Goal: Contribute content: Contribute content

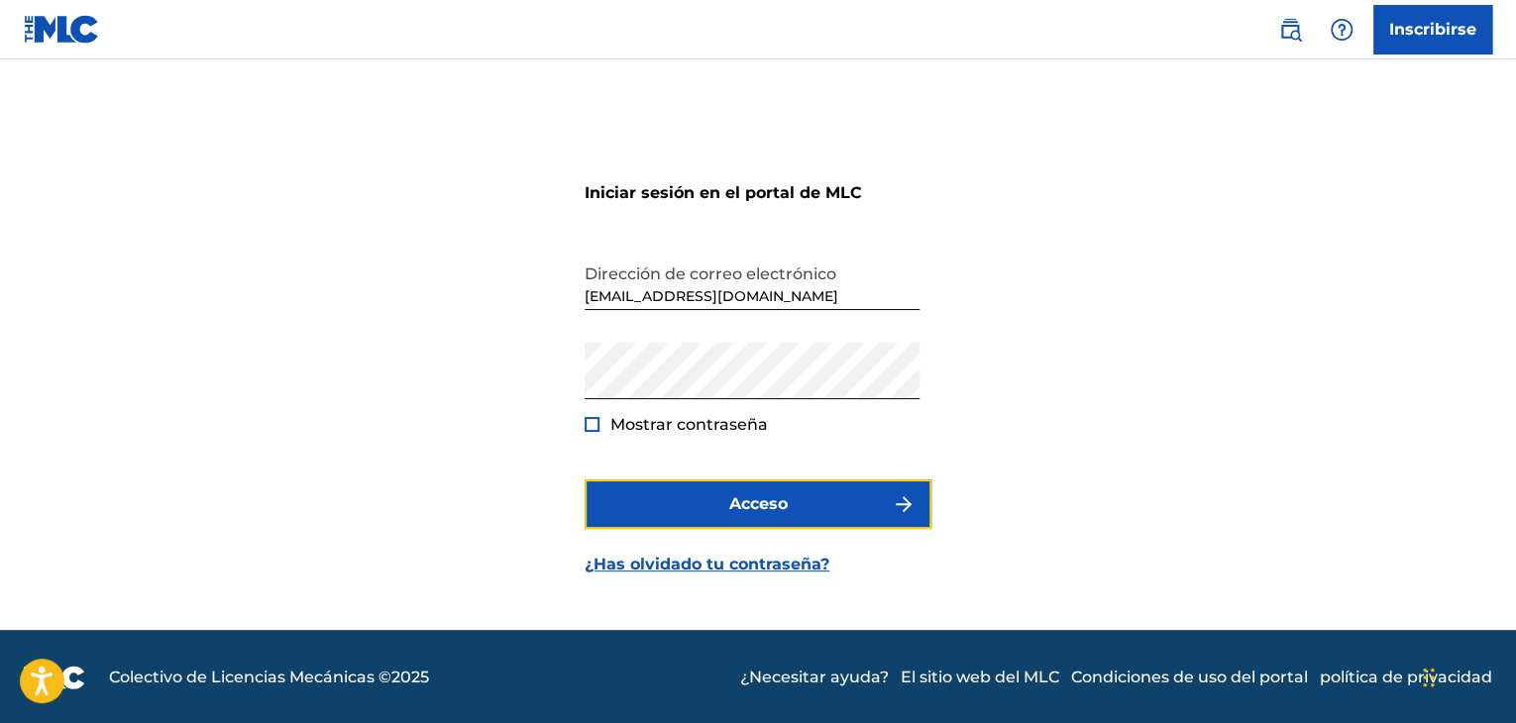
click at [854, 500] on button "Acceso" at bounding box center [758, 505] width 347 height 50
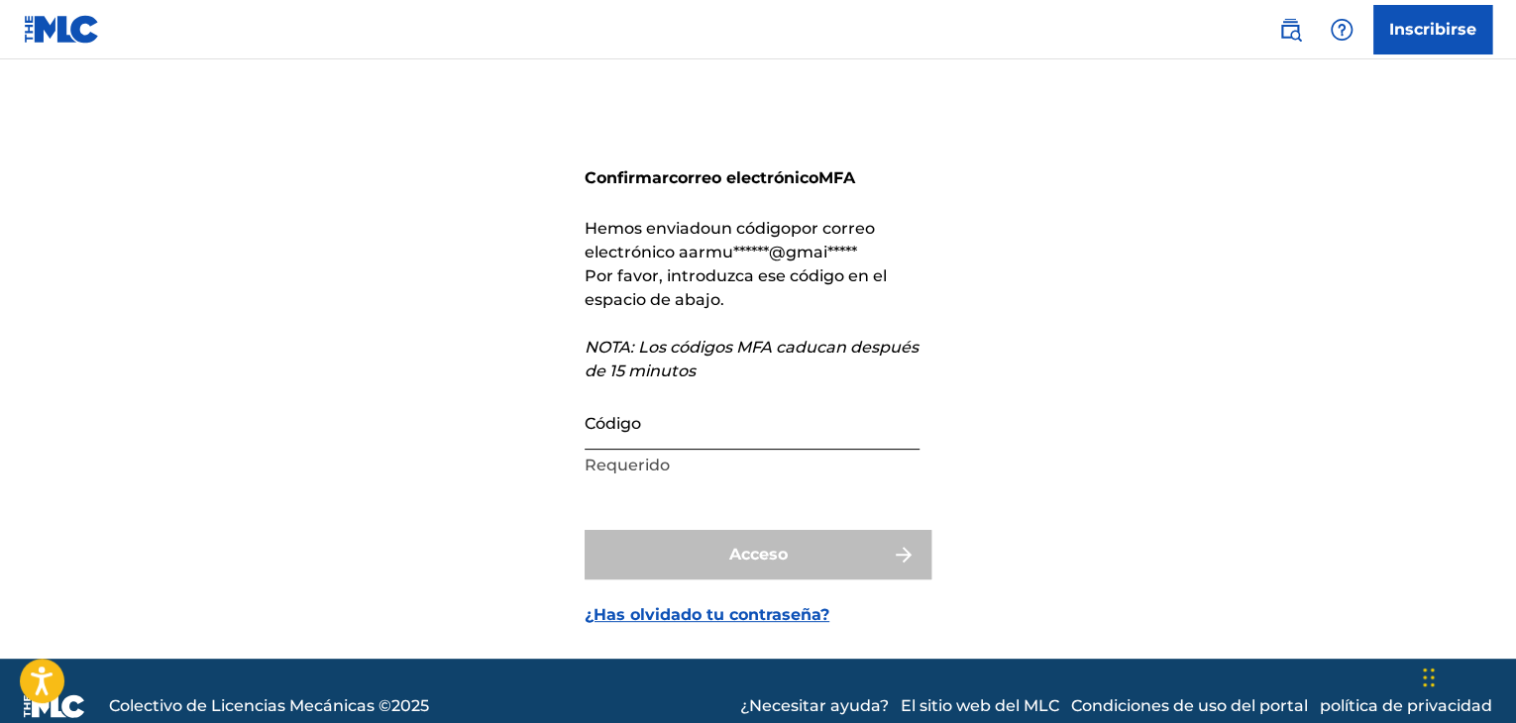
click at [617, 441] on input "Código" at bounding box center [752, 421] width 335 height 56
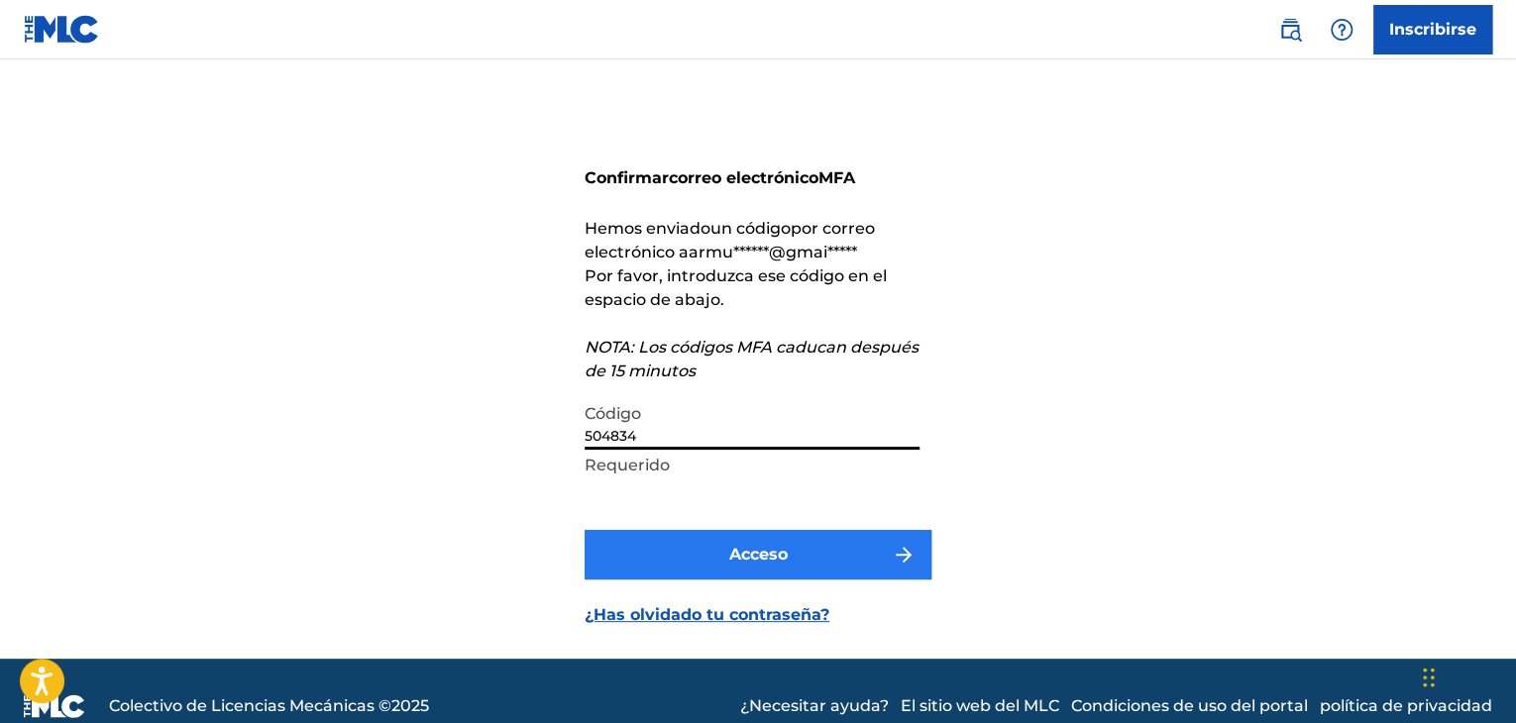
type input "504834"
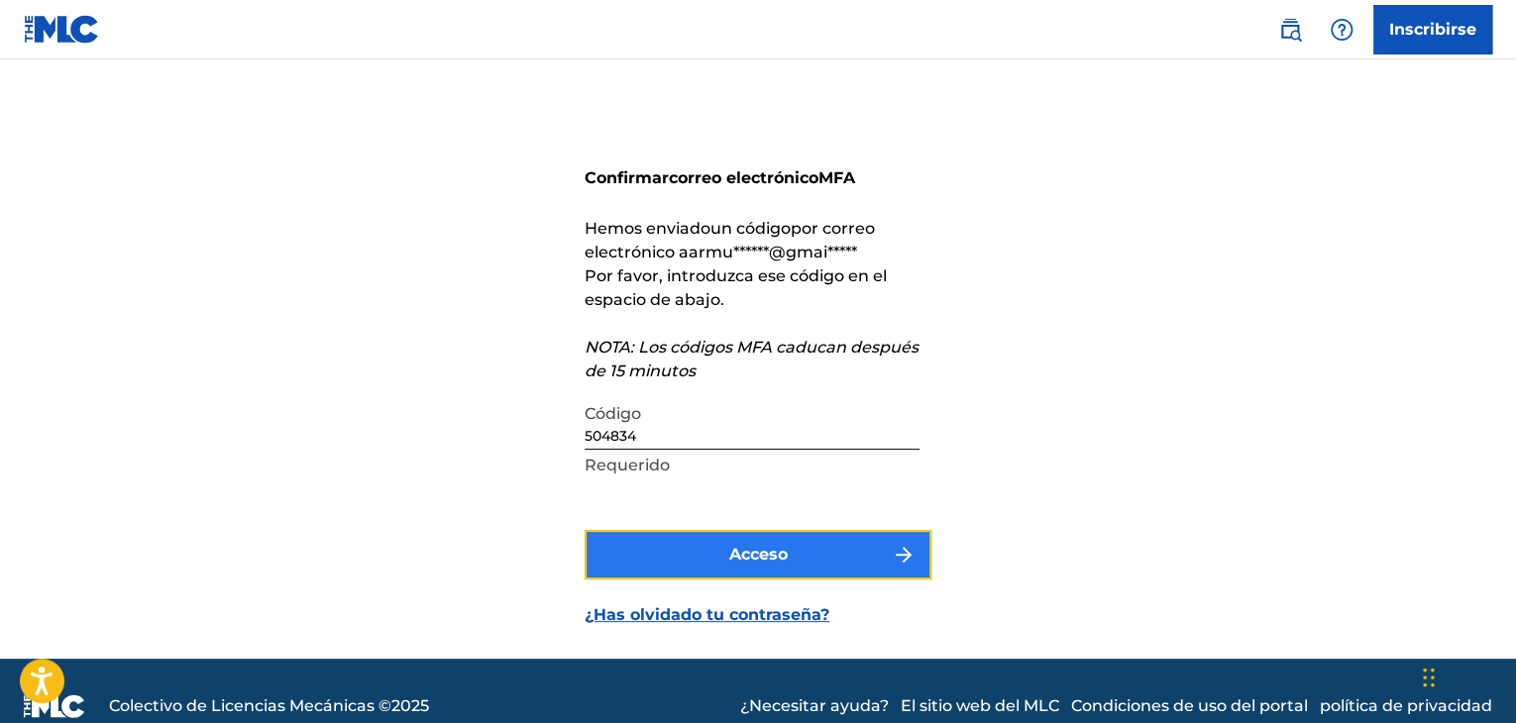
click at [804, 561] on button "Acceso" at bounding box center [758, 555] width 347 height 50
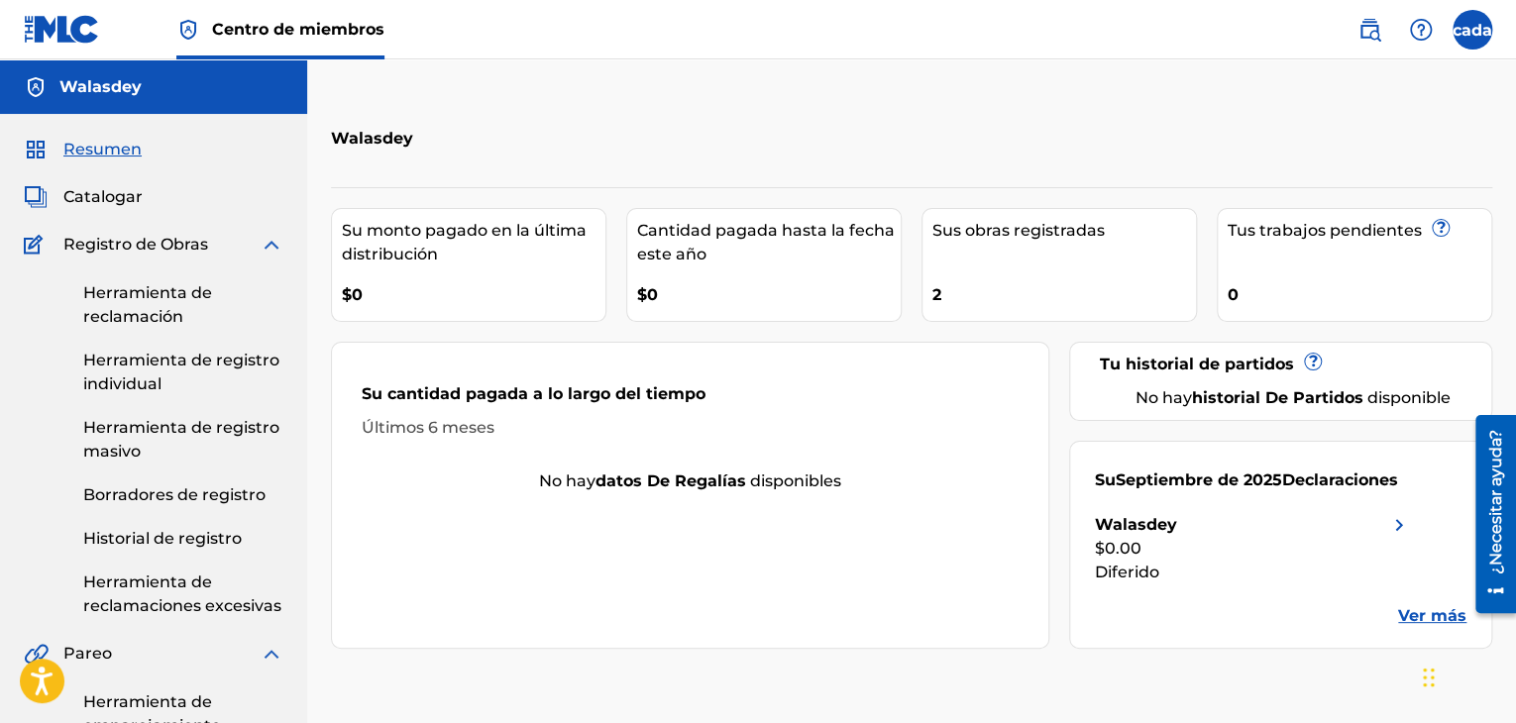
click at [1062, 259] on div "Sus obras registradas 2" at bounding box center [1058, 265] width 275 height 114
click at [148, 370] on link "Herramienta de registro individual" at bounding box center [183, 373] width 200 height 48
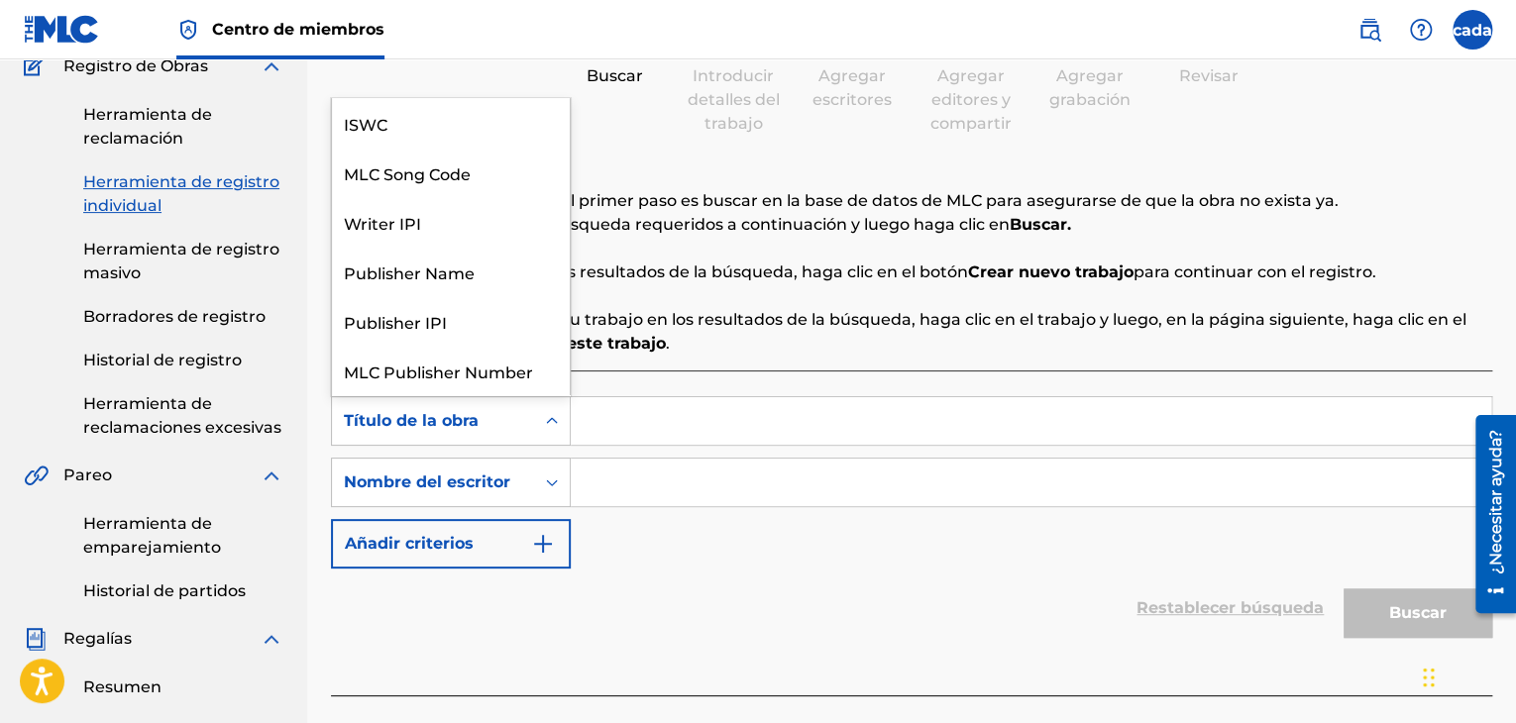
scroll to position [50, 0]
click at [555, 424] on icon "Formulario de búsqueda" at bounding box center [552, 421] width 20 height 20
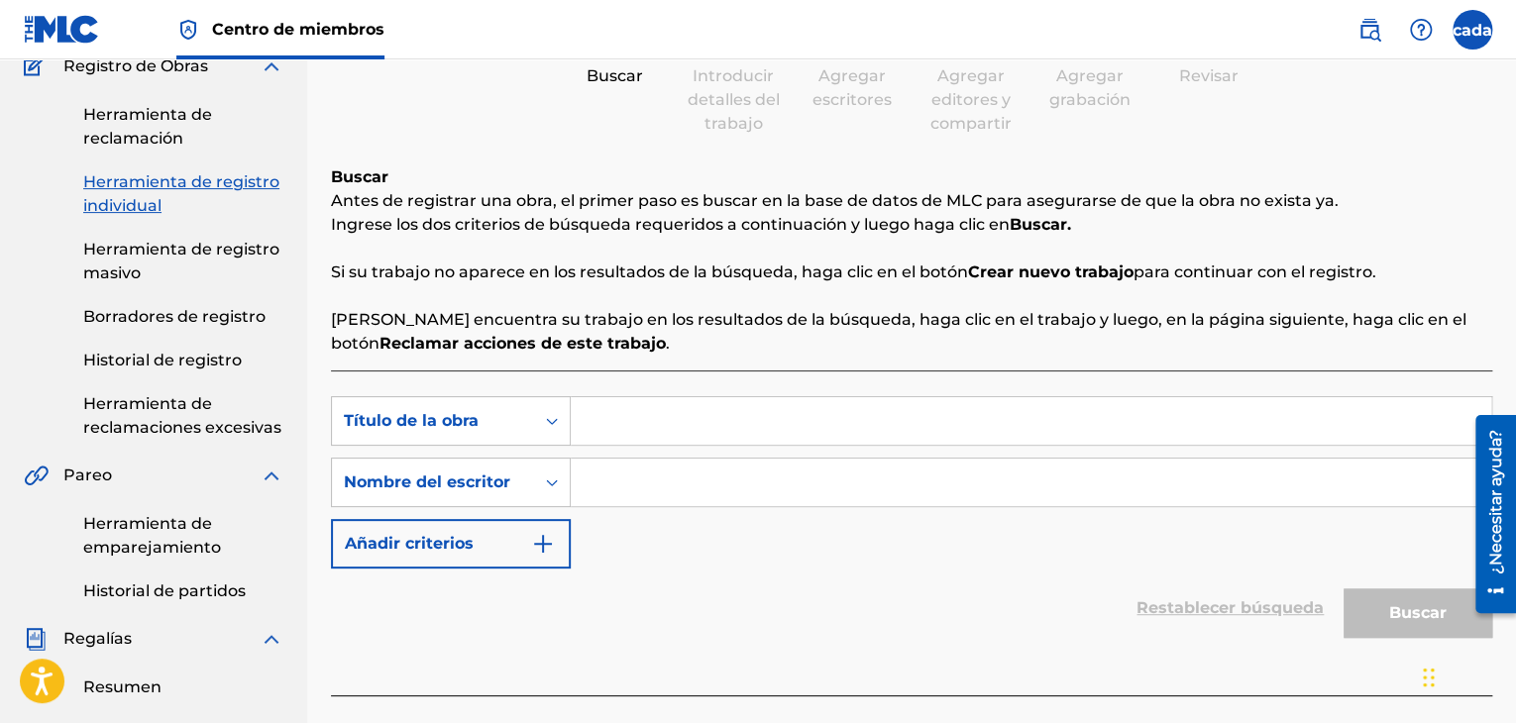
click at [648, 427] on input "Formulario de búsqueda" at bounding box center [1031, 421] width 920 height 48
type input "beautiful"
click at [639, 482] on input "Formulario de búsqueda" at bounding box center [1031, 483] width 920 height 48
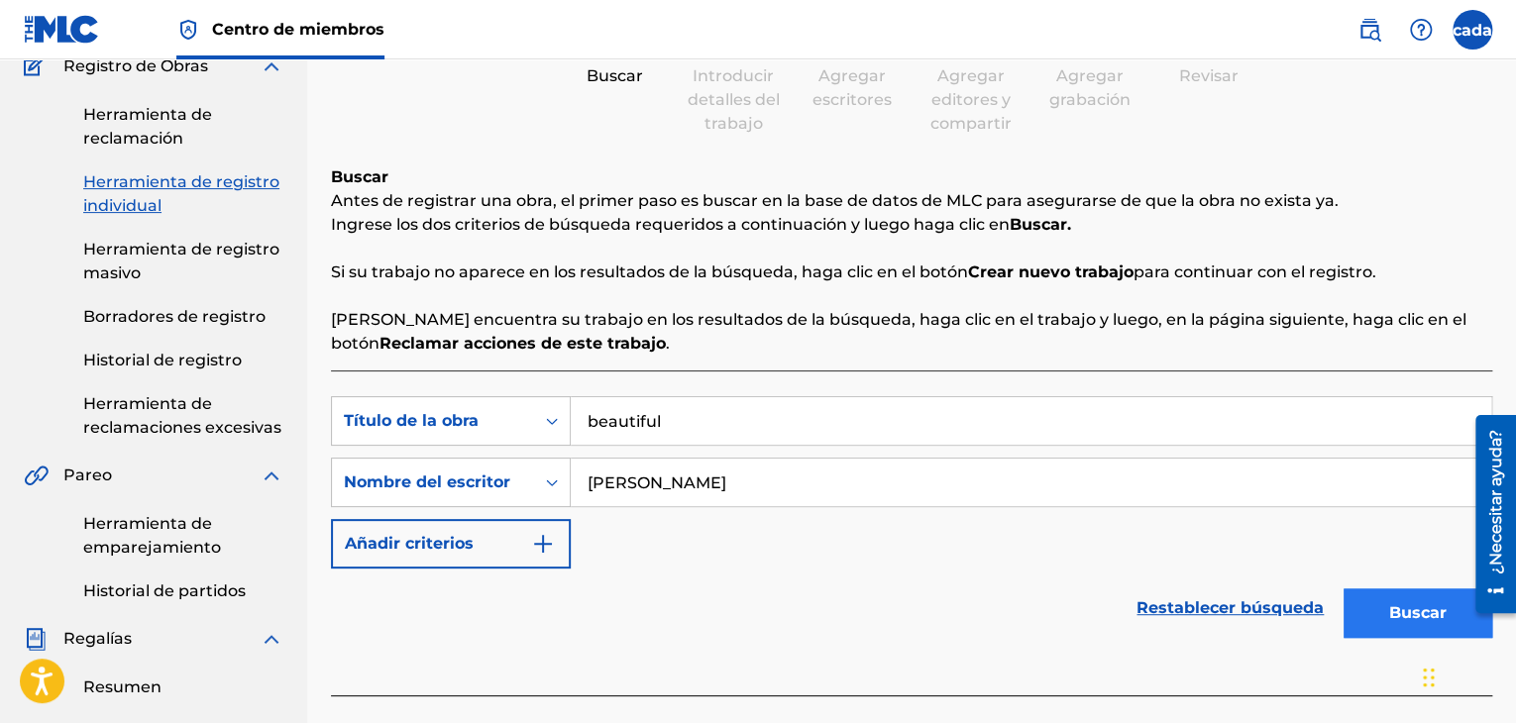
type input "[PERSON_NAME]"
click at [1411, 619] on font "Buscar" at bounding box center [1417, 612] width 57 height 19
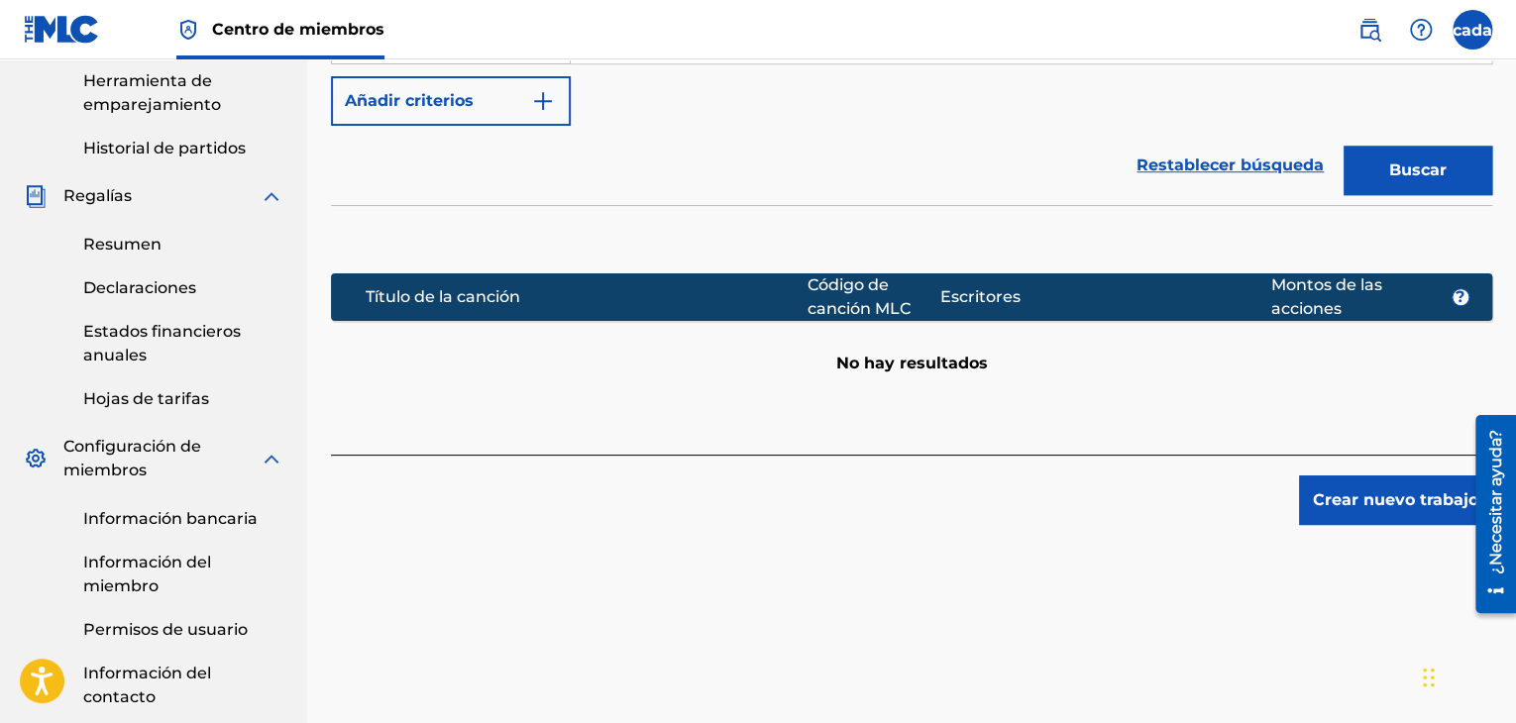
scroll to position [732, 0]
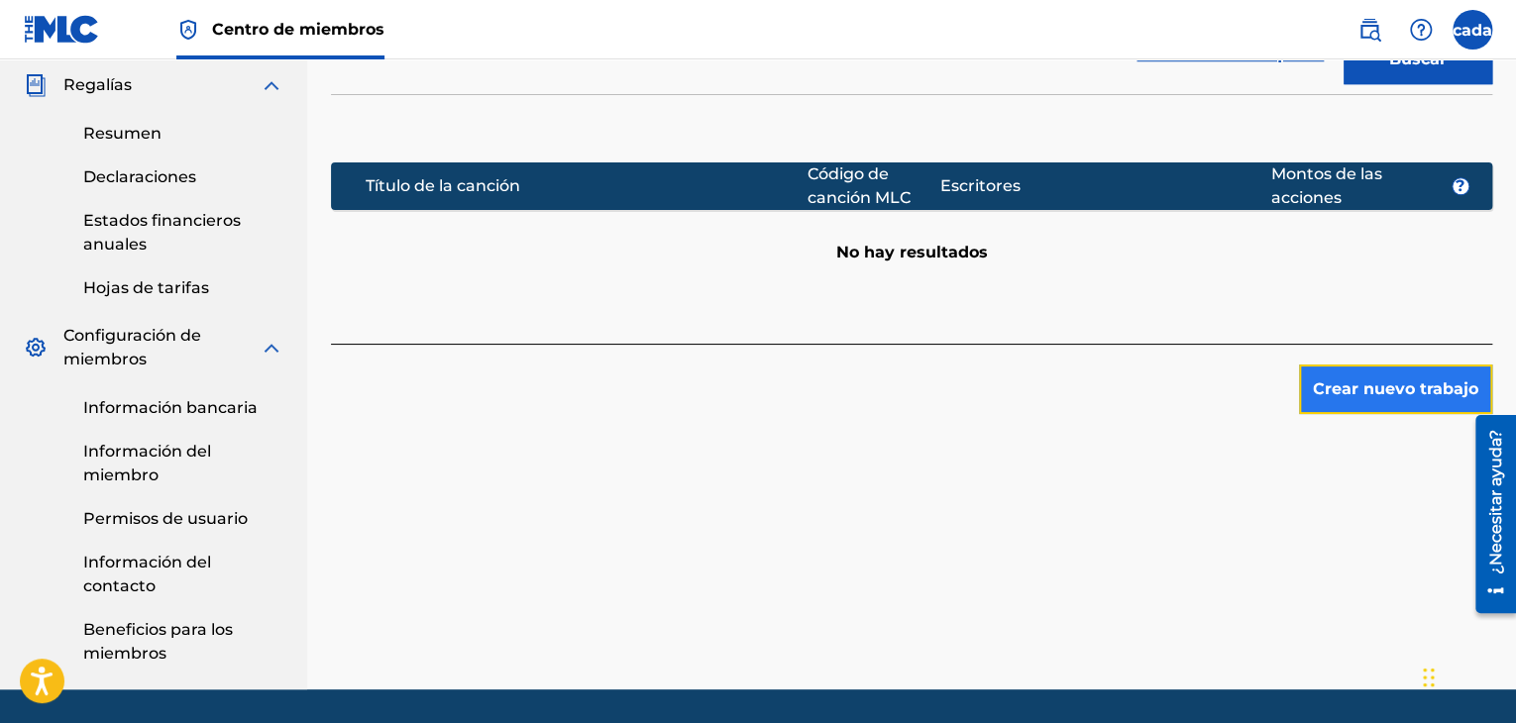
click at [1403, 397] on font "Crear nuevo trabajo" at bounding box center [1395, 390] width 165 height 24
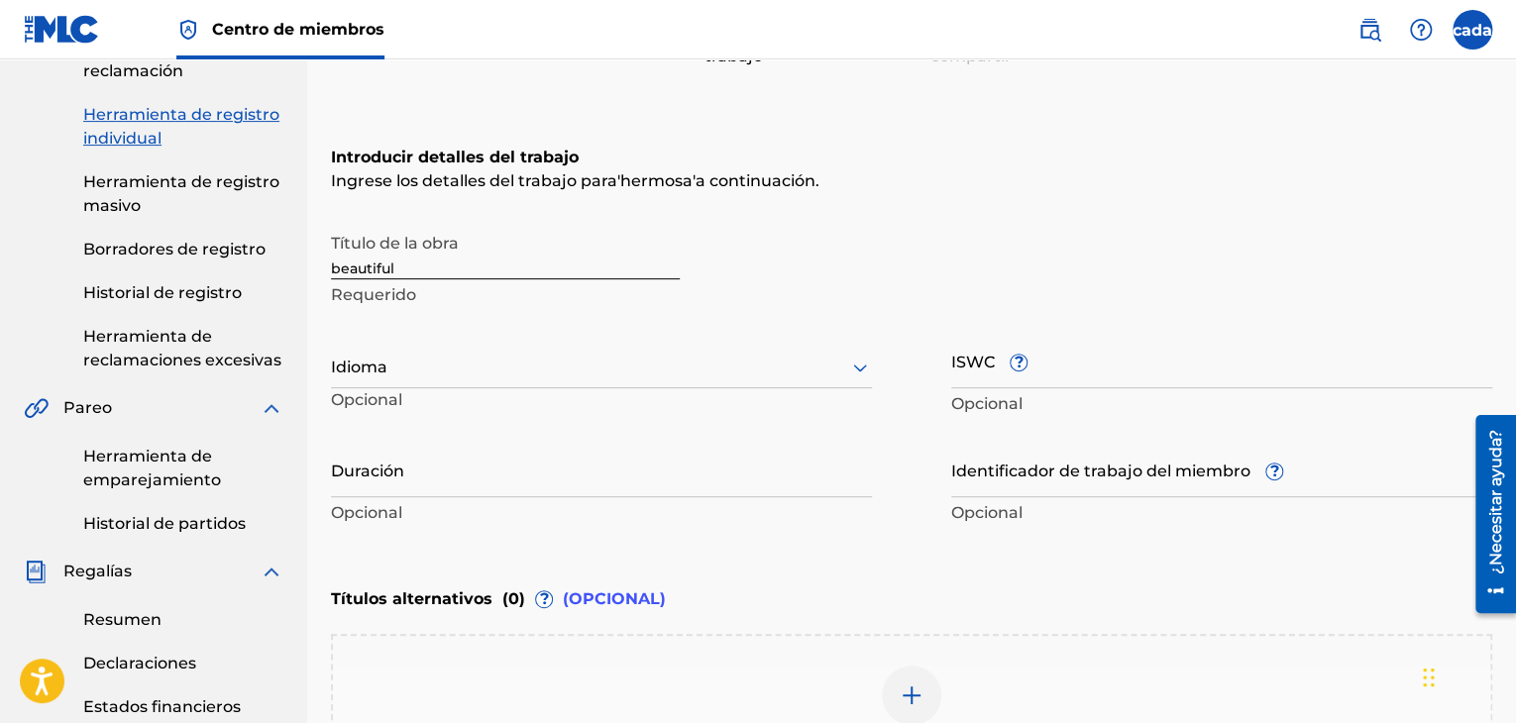
scroll to position [256, 0]
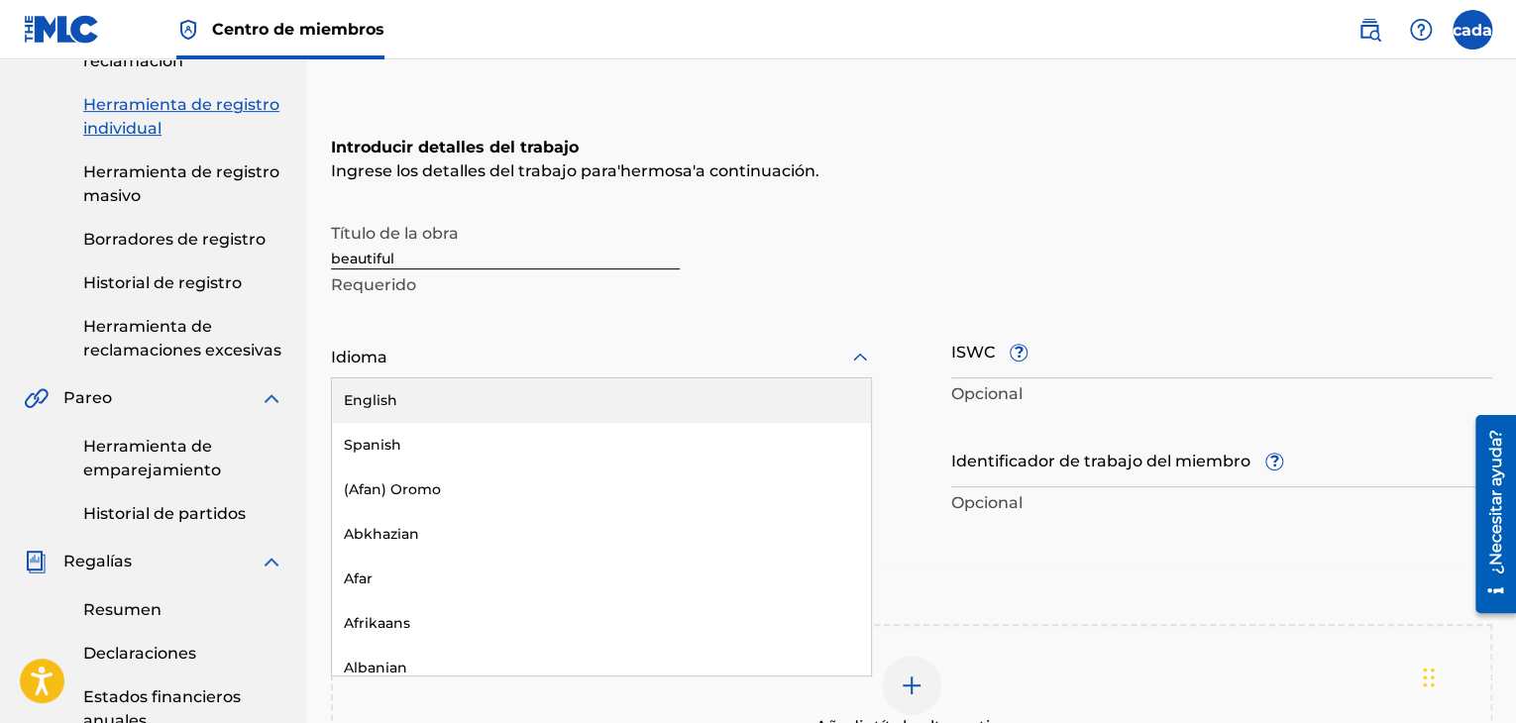
click at [534, 355] on div at bounding box center [601, 357] width 541 height 25
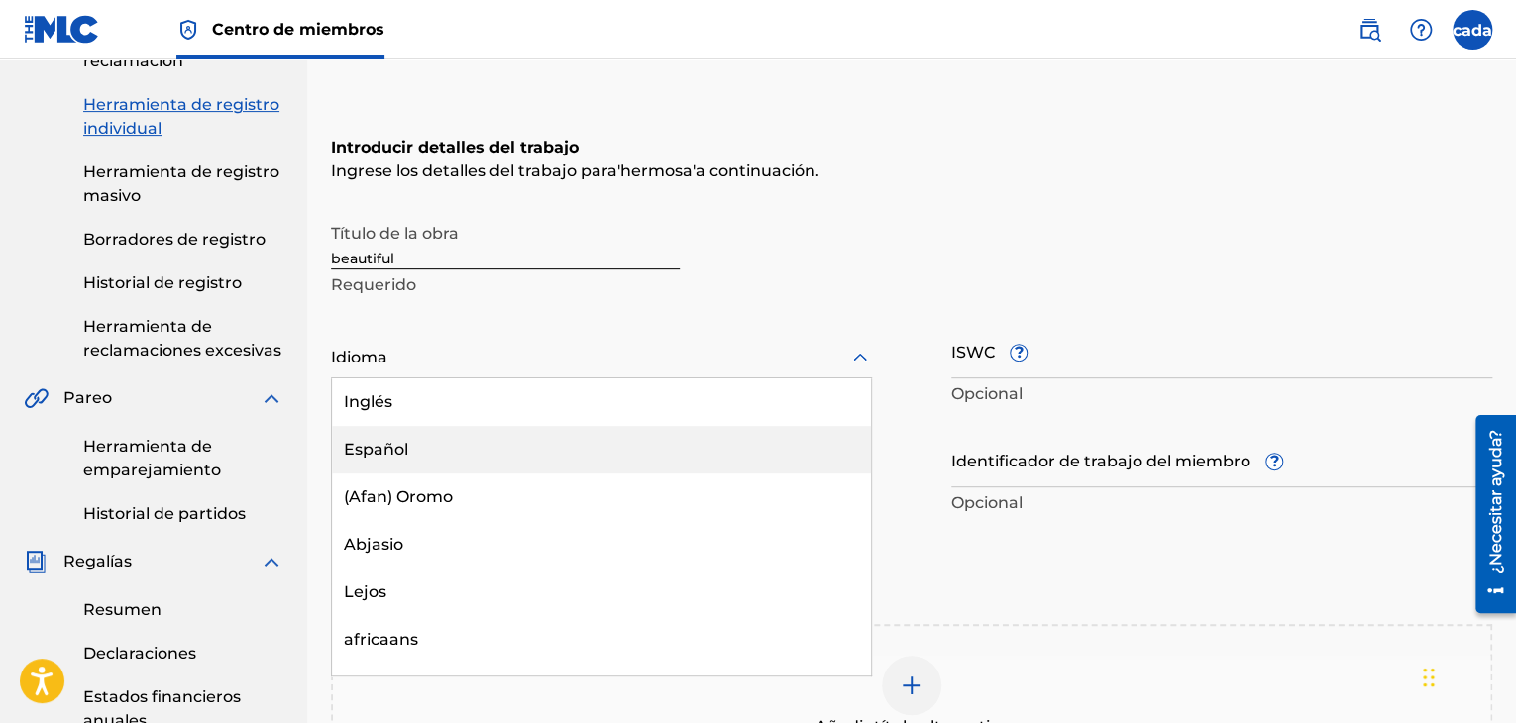
click at [452, 445] on div "Español" at bounding box center [601, 450] width 539 height 48
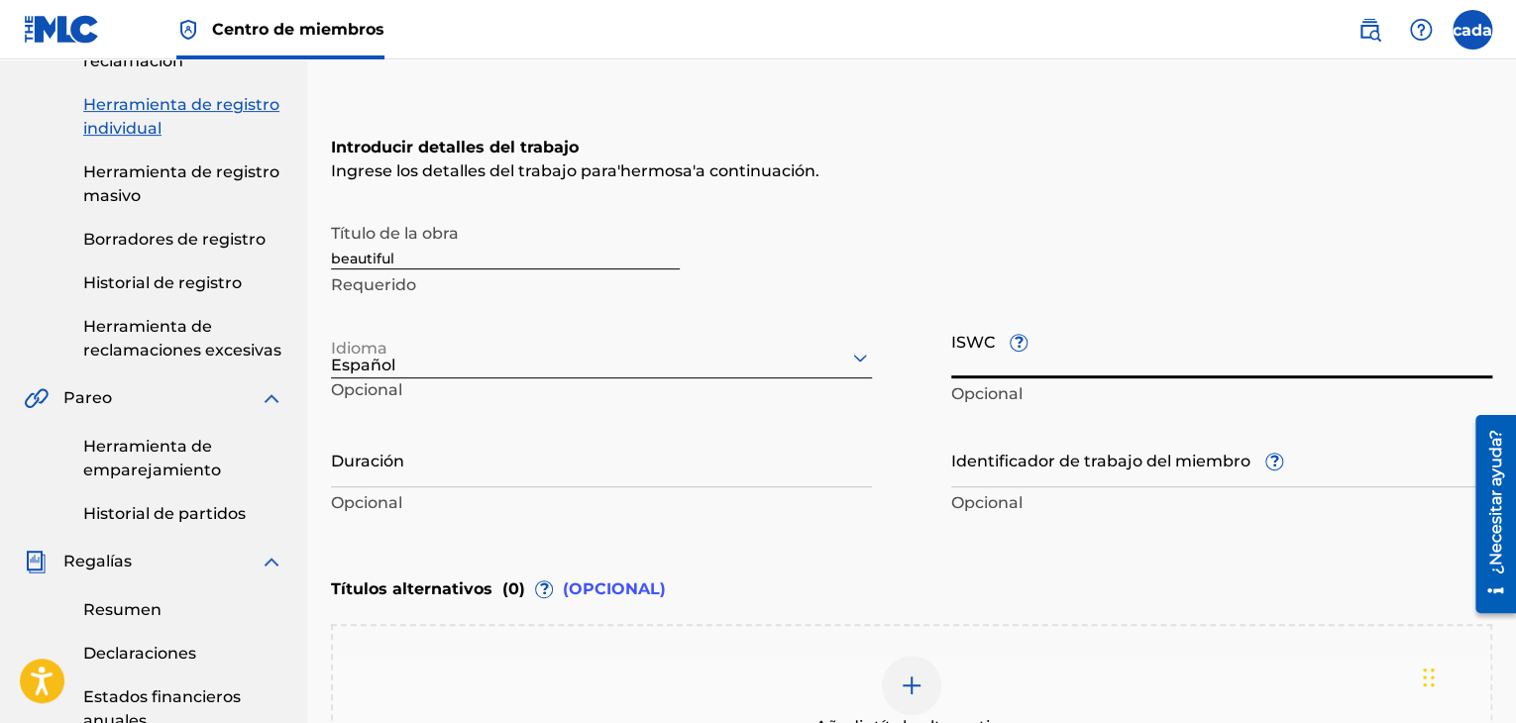
click at [1064, 368] on input "ISWC ?" at bounding box center [1221, 350] width 541 height 56
paste input "T3351501247"
drag, startPoint x: 1054, startPoint y: 370, endPoint x: 930, endPoint y: 361, distance: 124.2
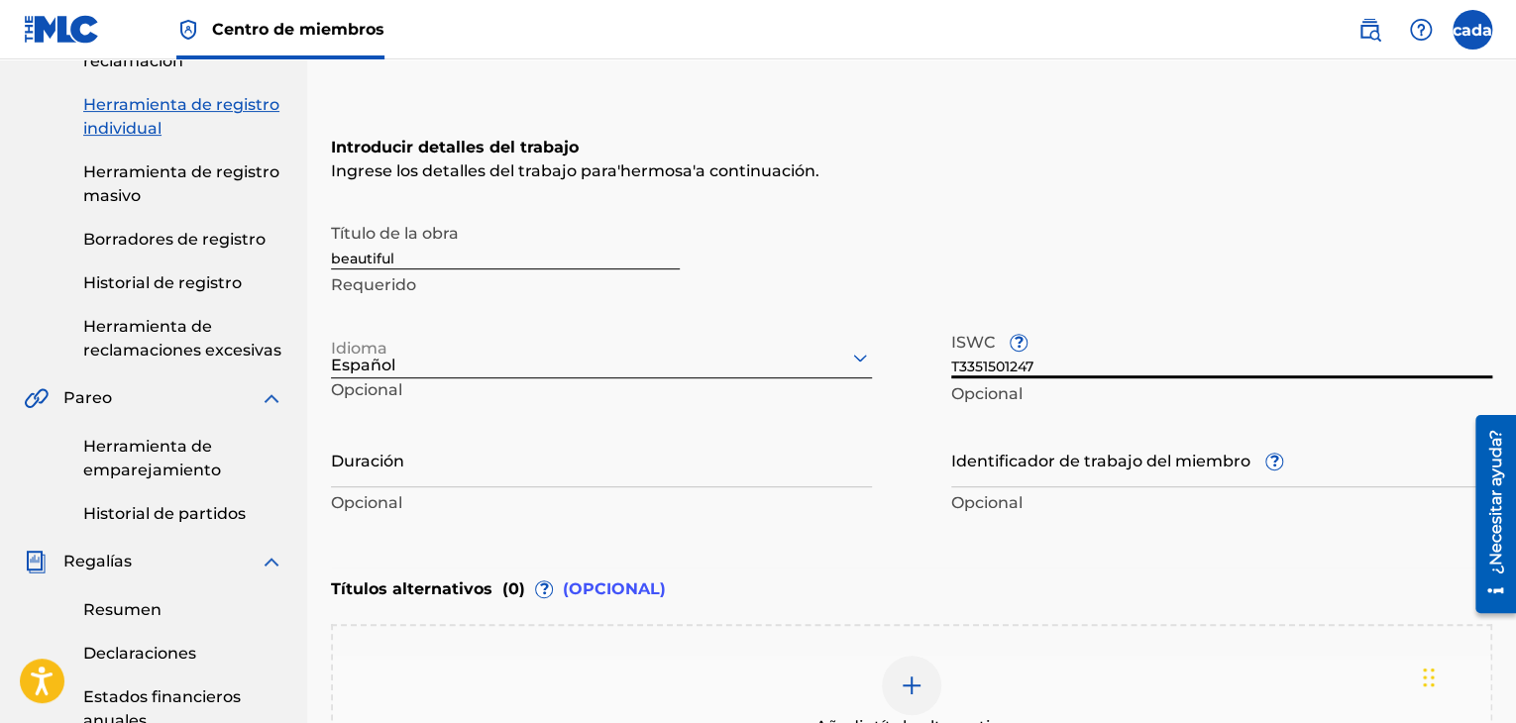
click at [930, 361] on div "Título de la obra beautiful Requerido Idioma Español Opcional ISWC ? T335150124…" at bounding box center [911, 366] width 1161 height 307
paste input "-335.150.124-"
type input "T-335.150.124-7"
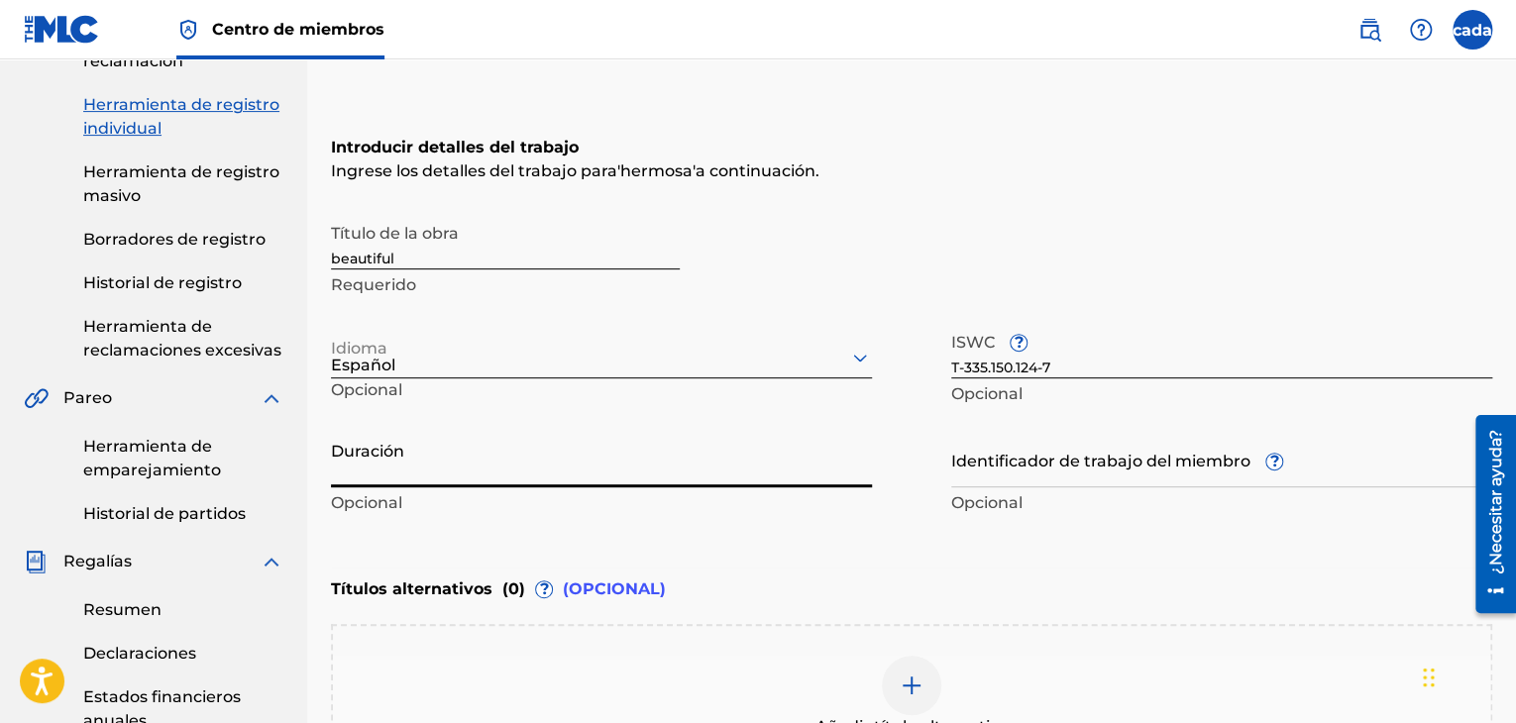
click at [453, 471] on input "Duración" at bounding box center [601, 459] width 541 height 56
type input "02:23"
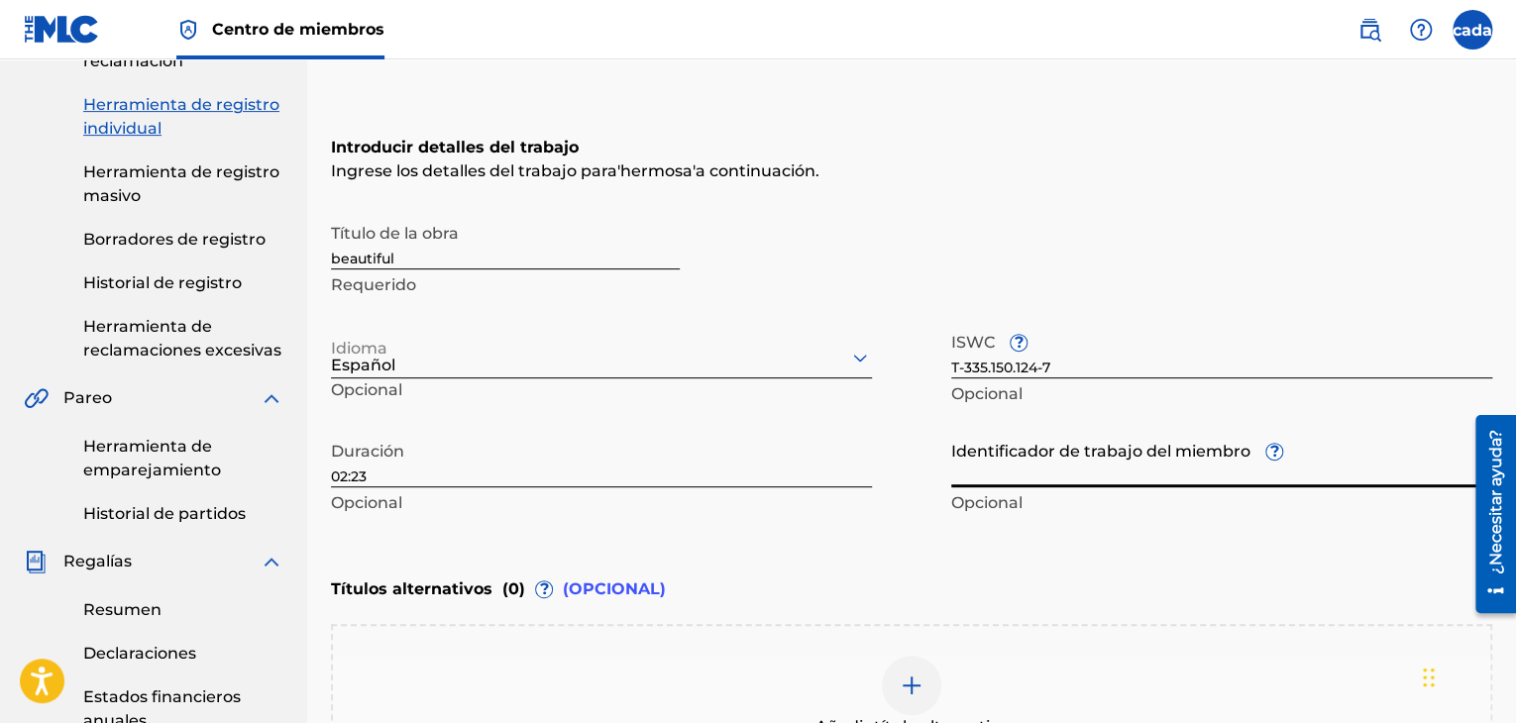
click at [1075, 471] on input "Identificador de trabajo del miembro ?" at bounding box center [1221, 459] width 541 height 56
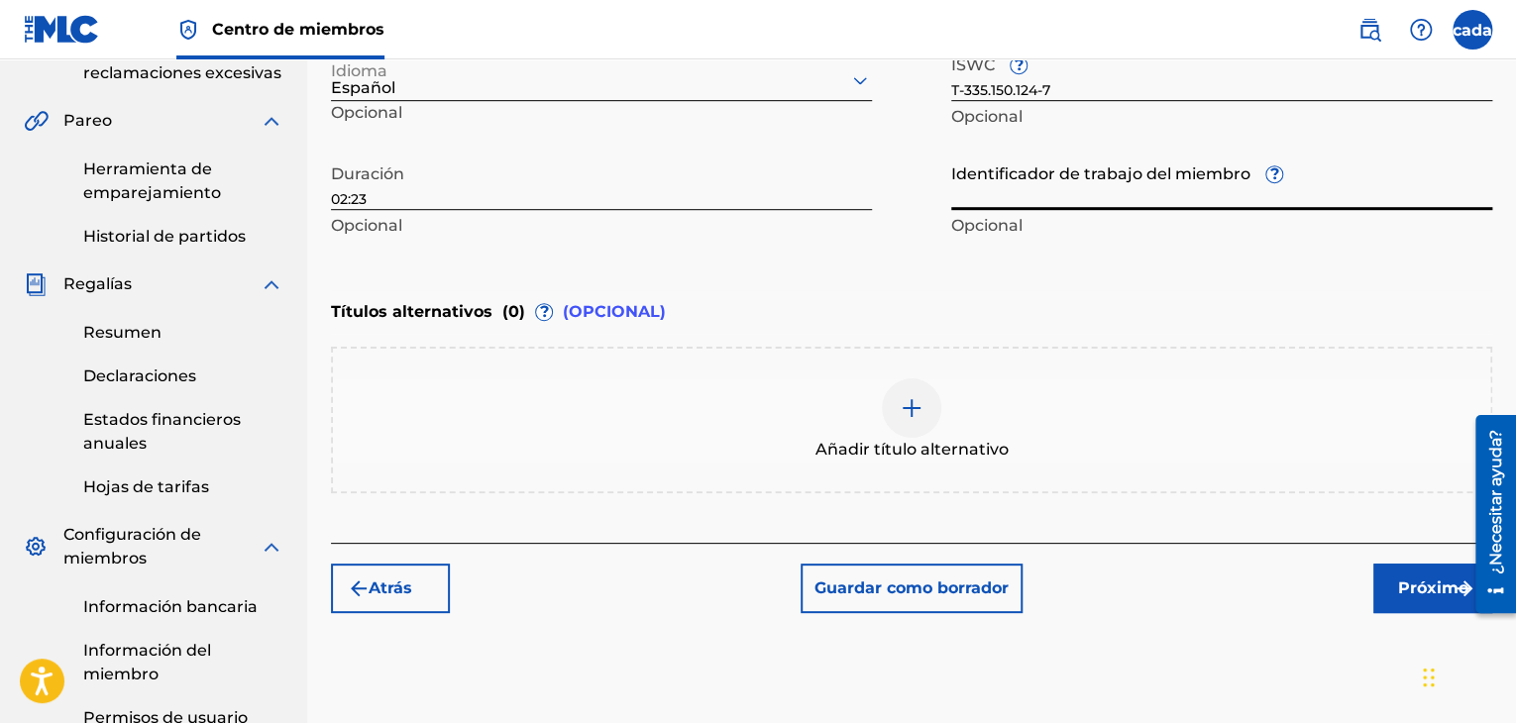
scroll to position [605, 0]
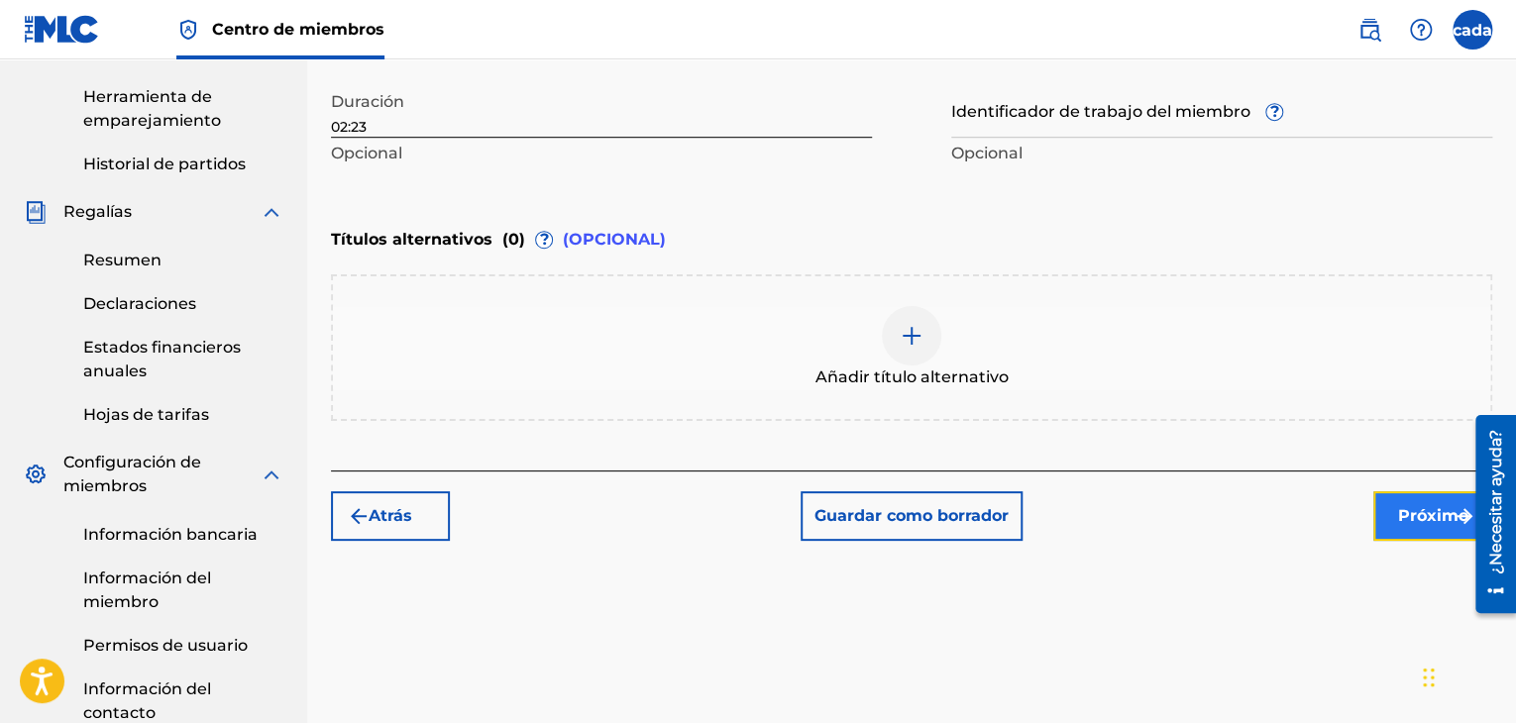
click at [1404, 518] on font "Próximo" at bounding box center [1433, 515] width 70 height 19
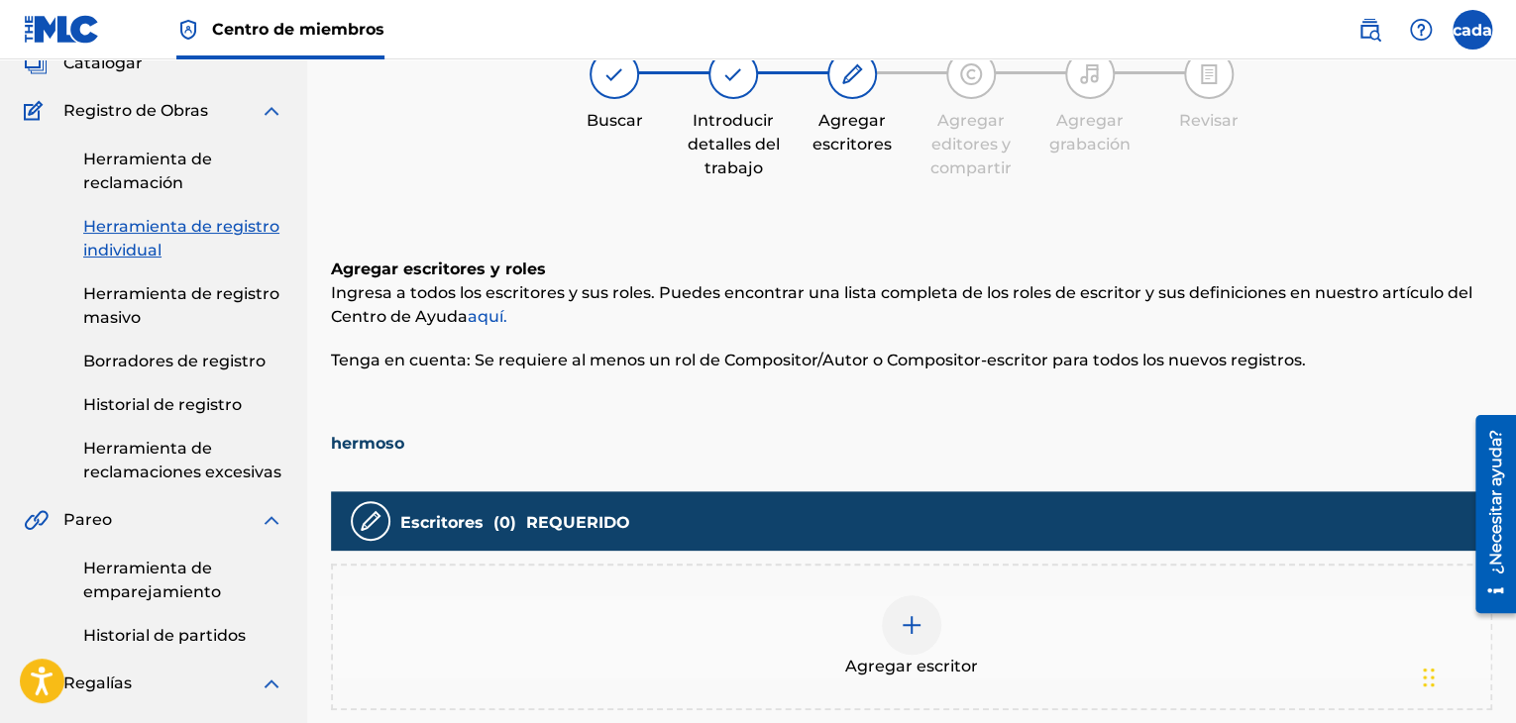
scroll to position [133, 0]
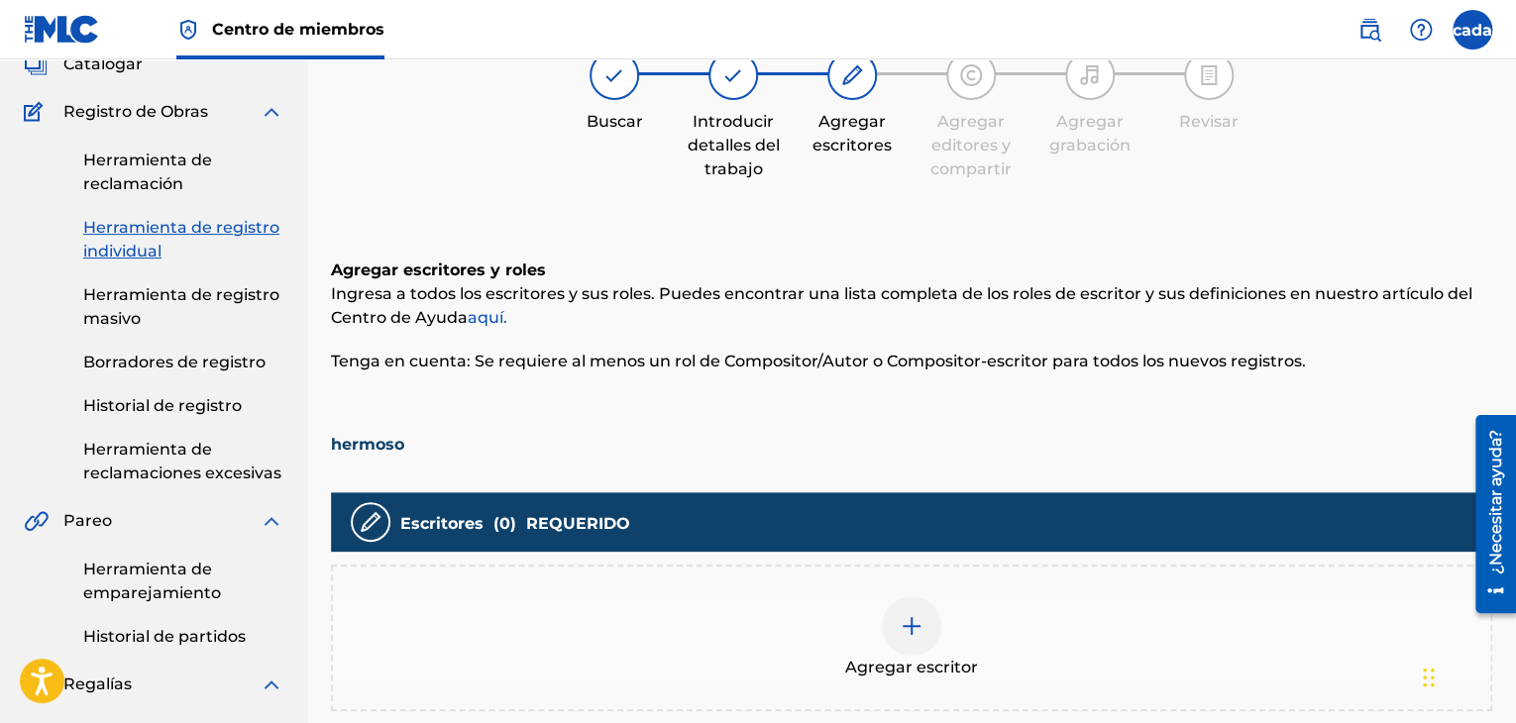
click at [917, 623] on img at bounding box center [912, 626] width 24 height 24
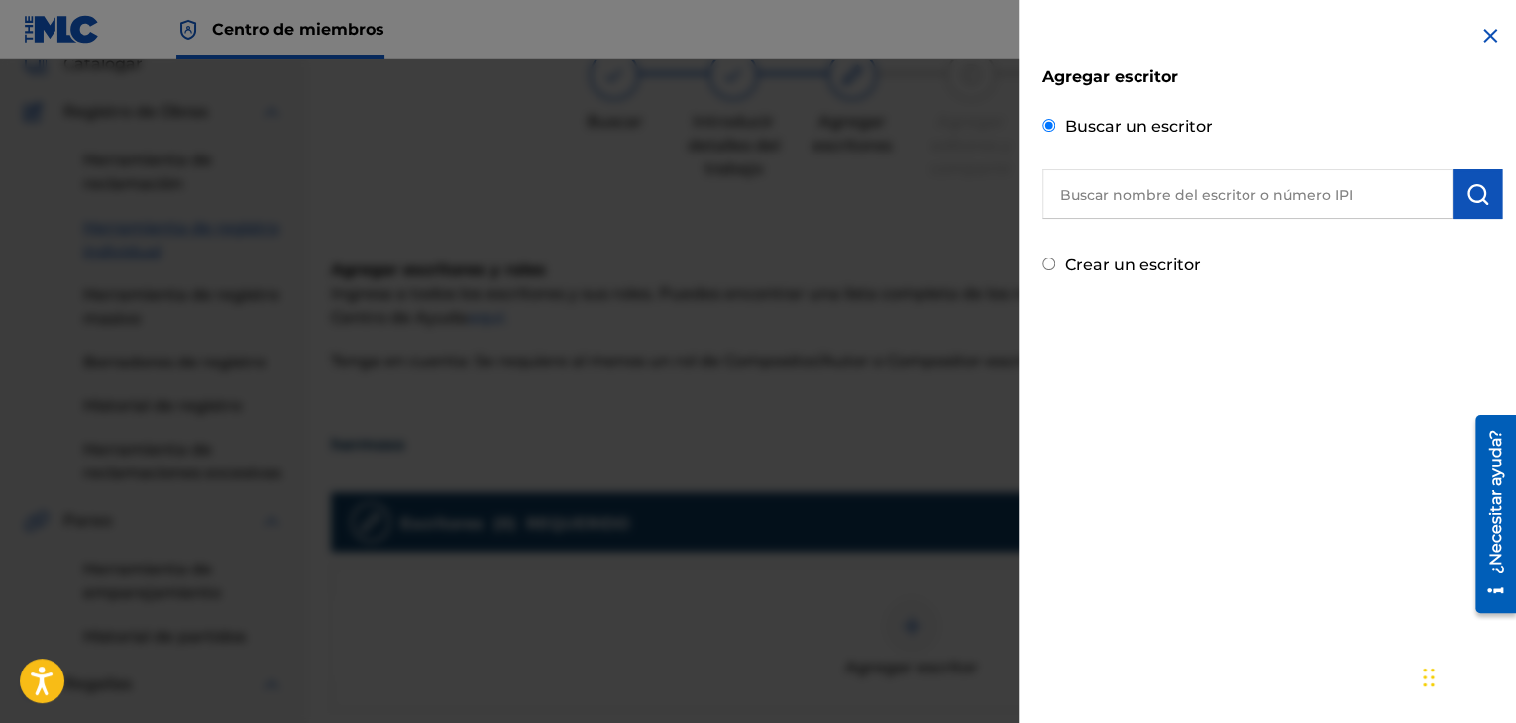
click at [1146, 194] on input "text" at bounding box center [1247, 194] width 410 height 50
click at [1138, 207] on input "text" at bounding box center [1247, 194] width 410 height 50
paste input "01105904490"
click at [1475, 185] on img "submit" at bounding box center [1477, 194] width 24 height 24
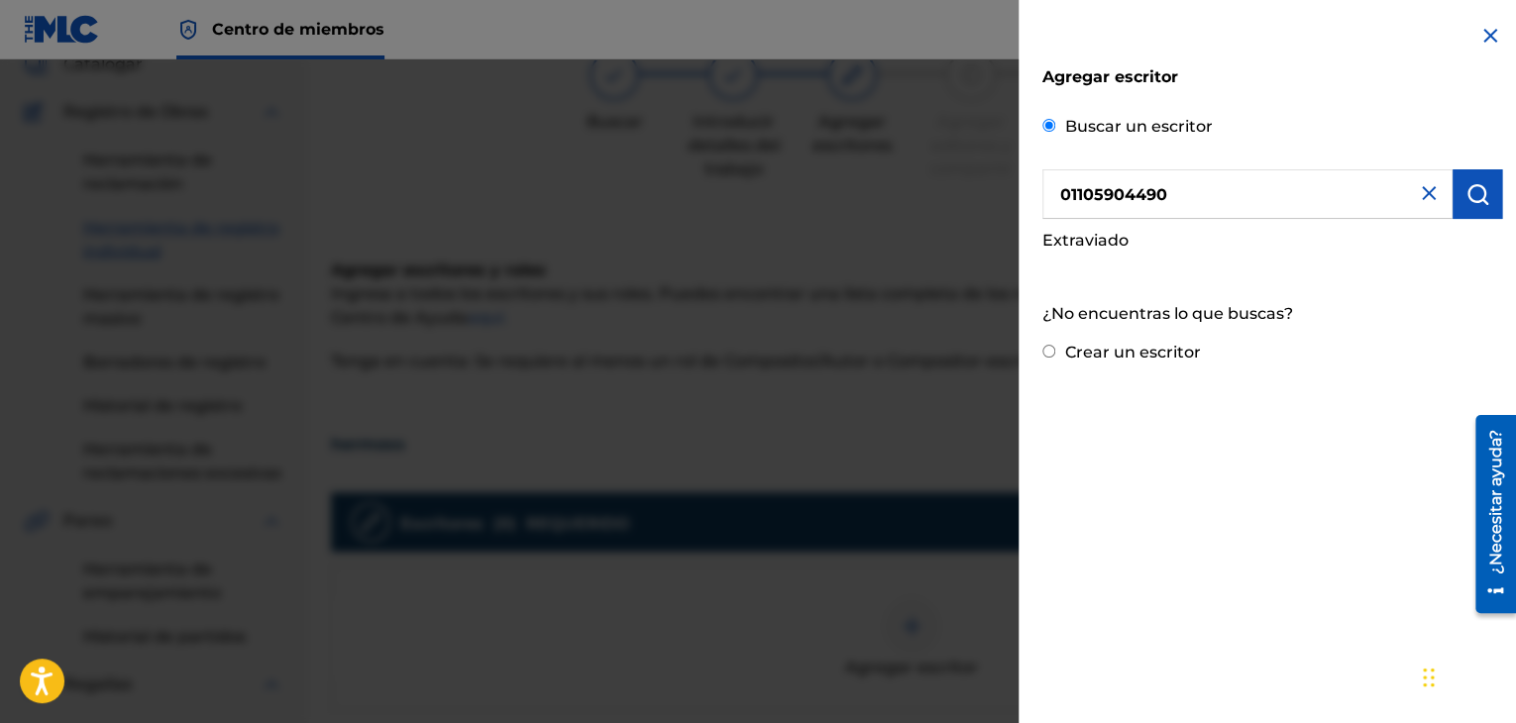
click at [1095, 186] on input "01105904490" at bounding box center [1247, 194] width 410 height 50
type input "01105904490"
click at [1483, 186] on button "submit" at bounding box center [1478, 194] width 50 height 50
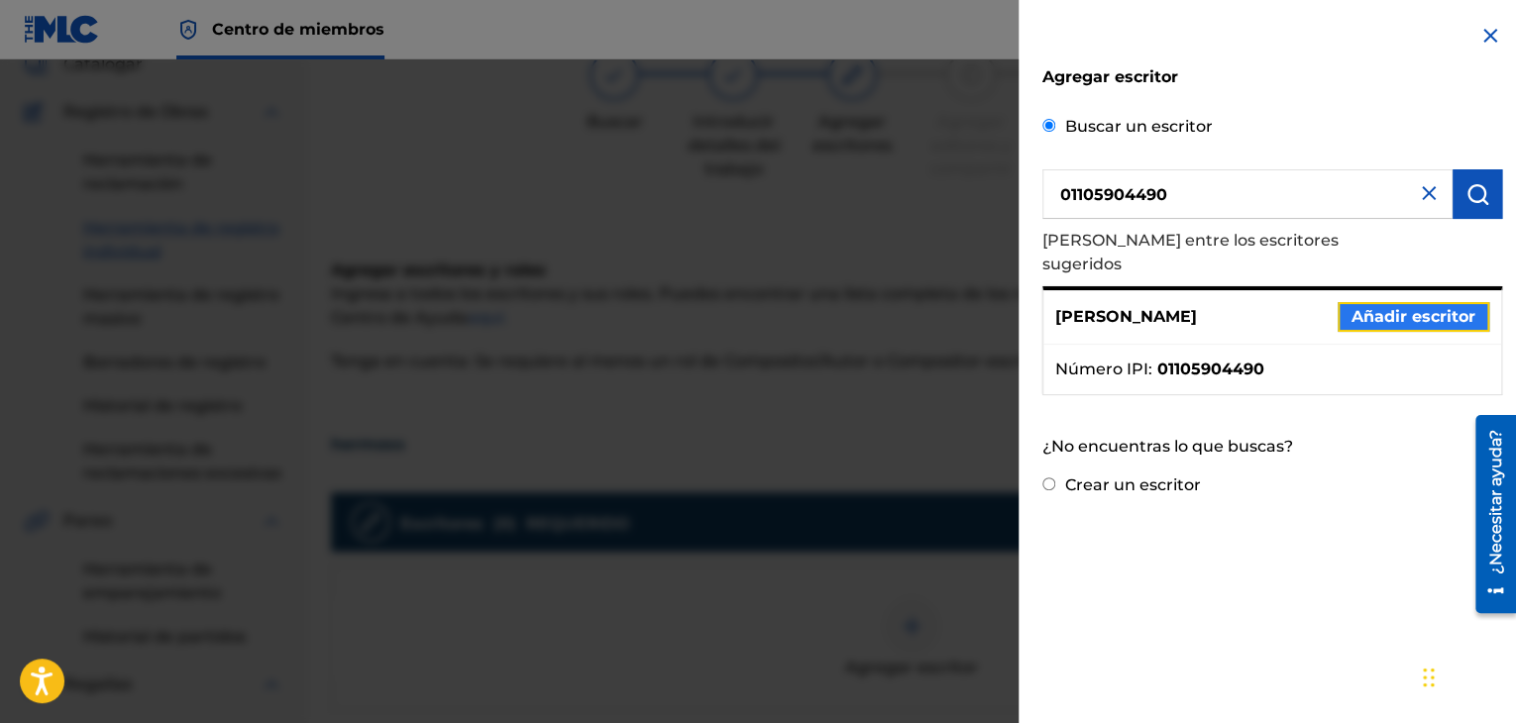
click at [1389, 307] on font "Añadir escritor" at bounding box center [1414, 316] width 124 height 19
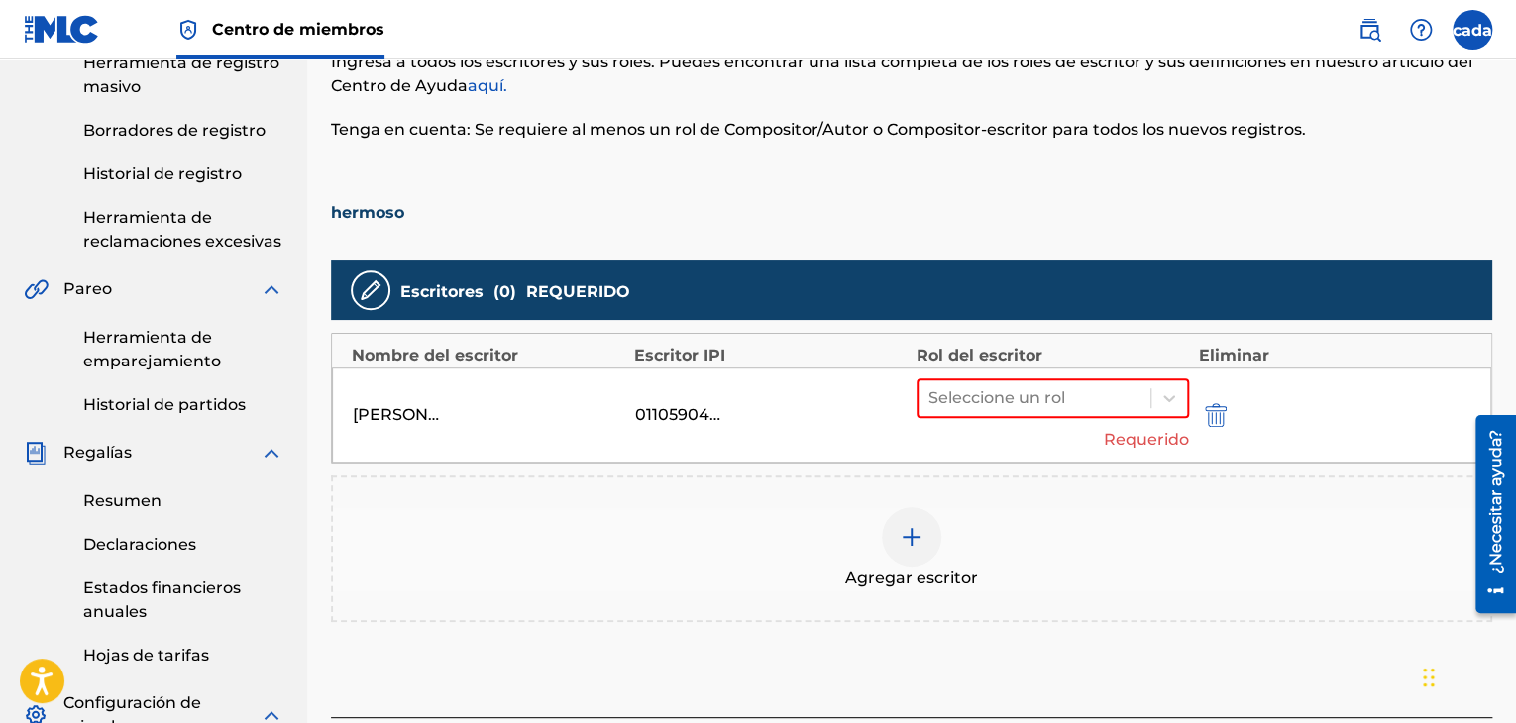
scroll to position [394, 0]
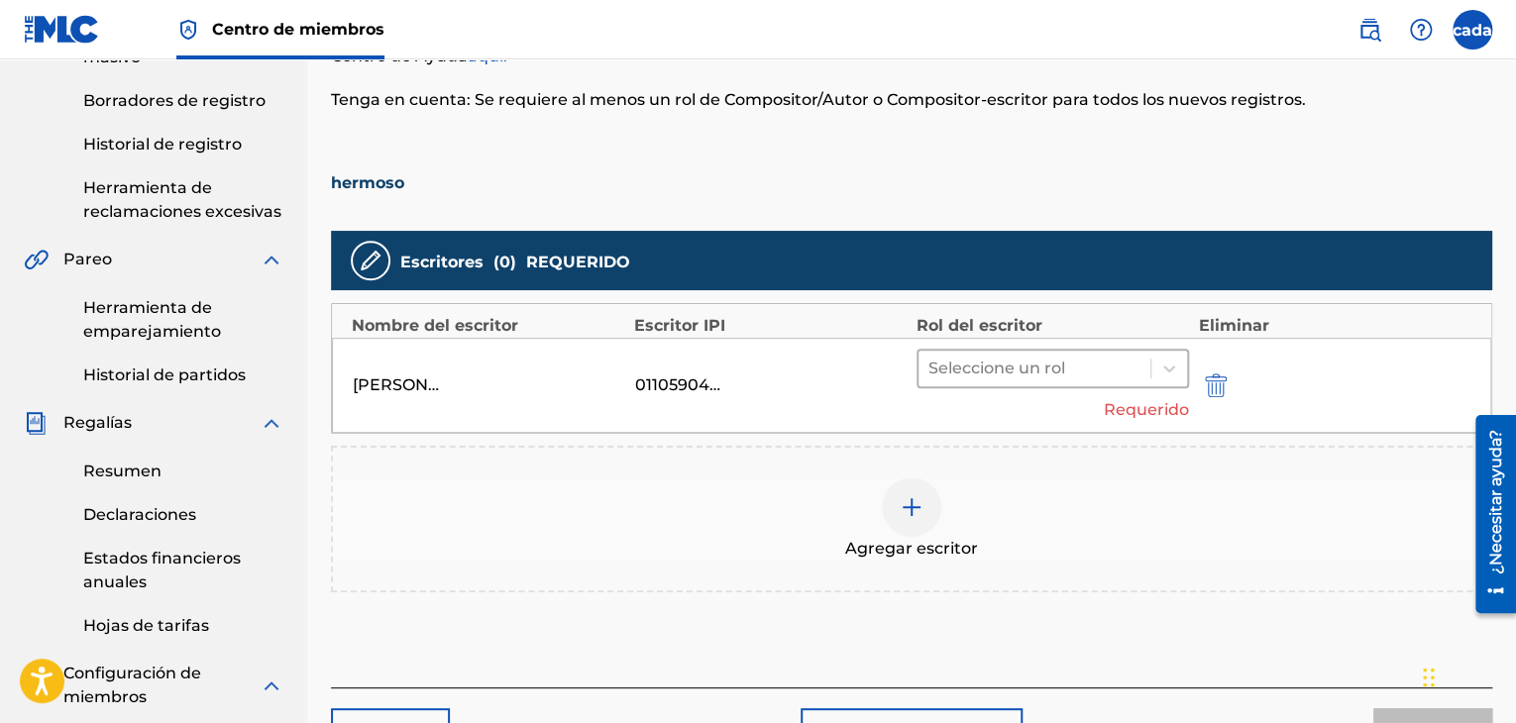
click at [995, 368] on div at bounding box center [1034, 369] width 212 height 28
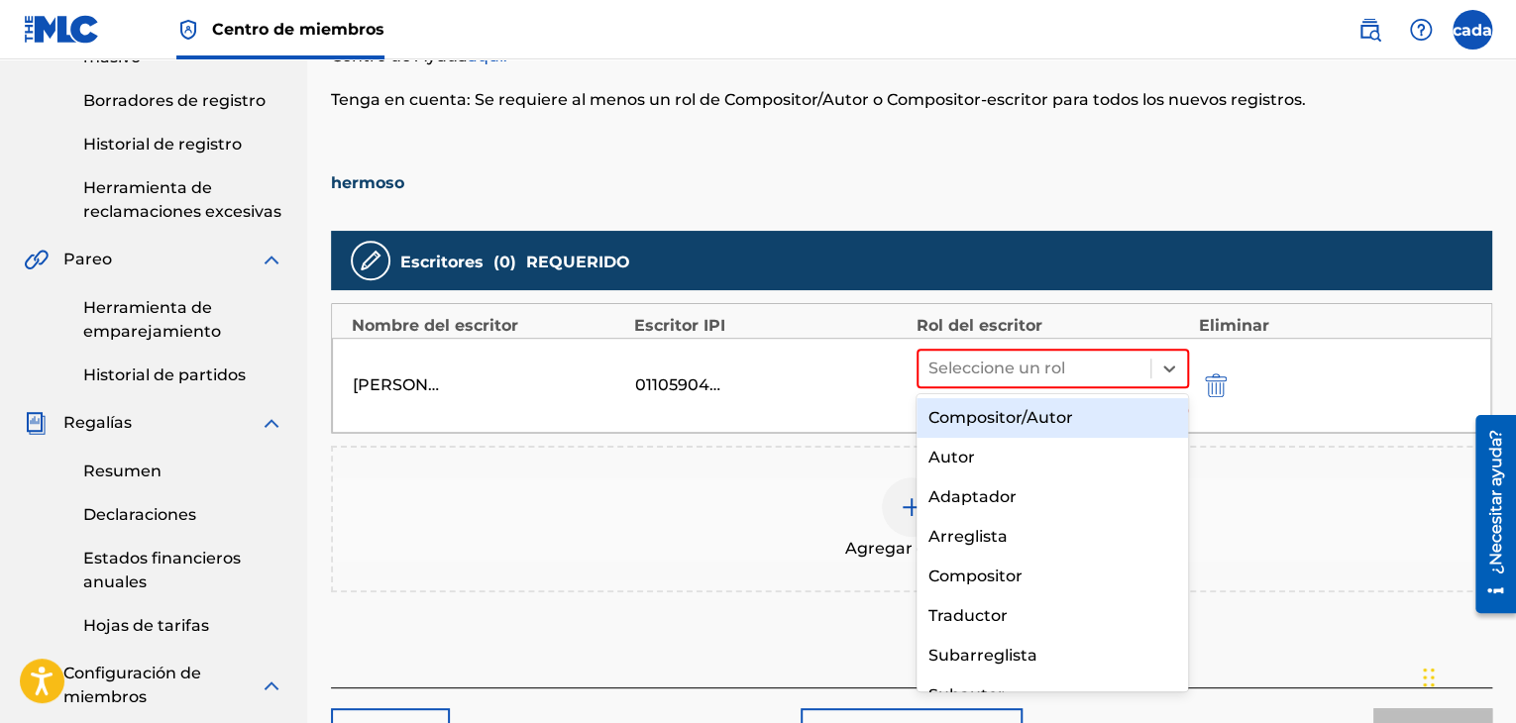
click at [1003, 419] on font "Compositor/Autor" at bounding box center [1000, 417] width 145 height 19
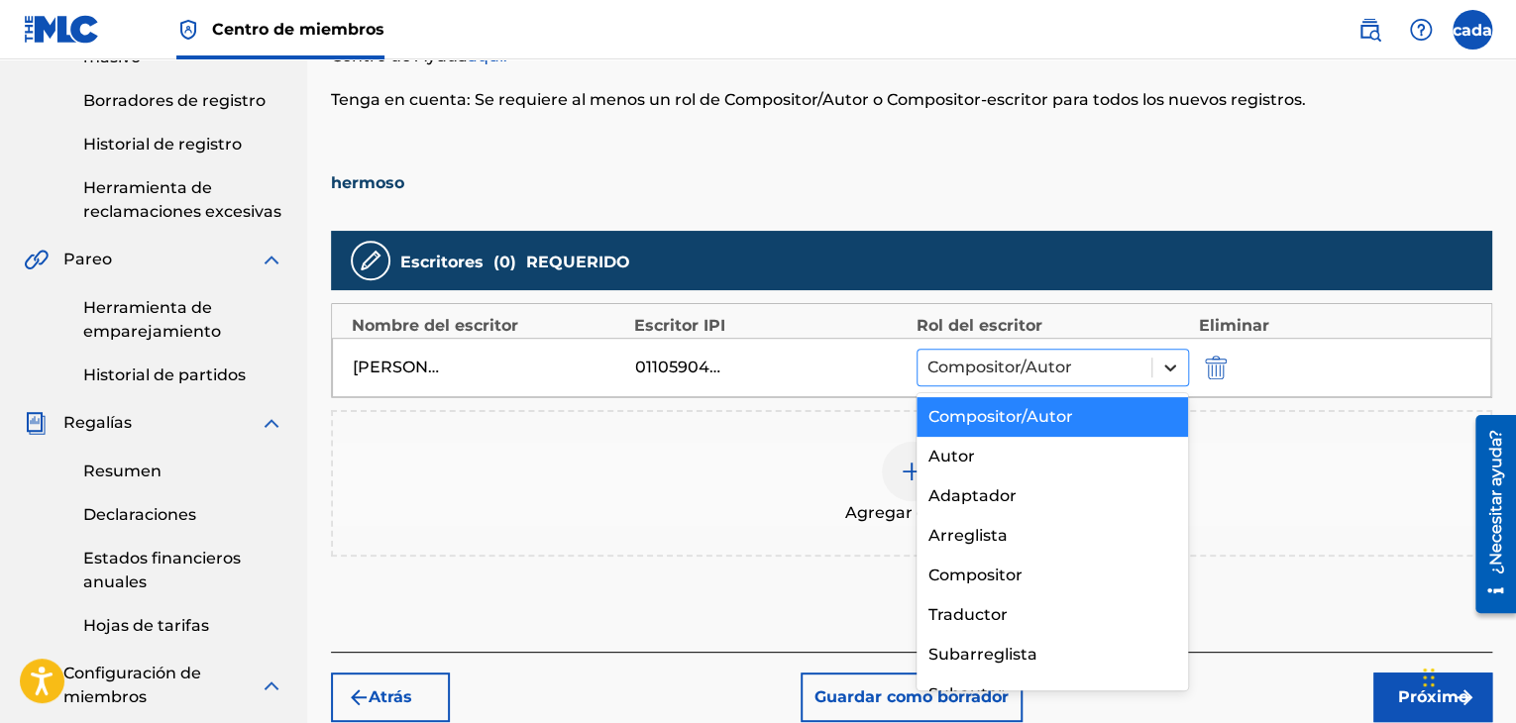
click at [1161, 372] on icon at bounding box center [1170, 368] width 20 height 20
click at [994, 578] on font "Compositor" at bounding box center [975, 575] width 94 height 19
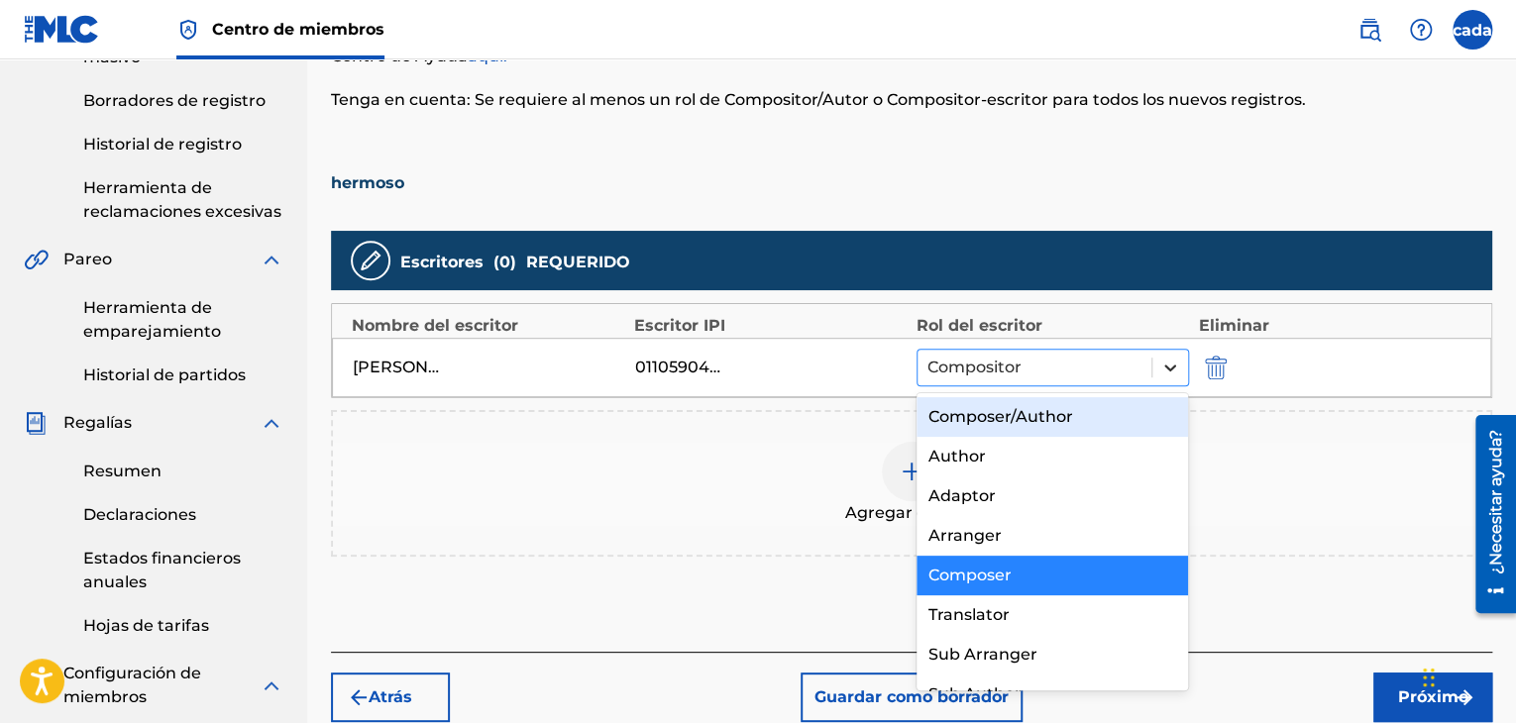
click at [1161, 374] on icon at bounding box center [1170, 368] width 20 height 20
click at [1040, 414] on font "Compositor/Autor" at bounding box center [1000, 416] width 145 height 19
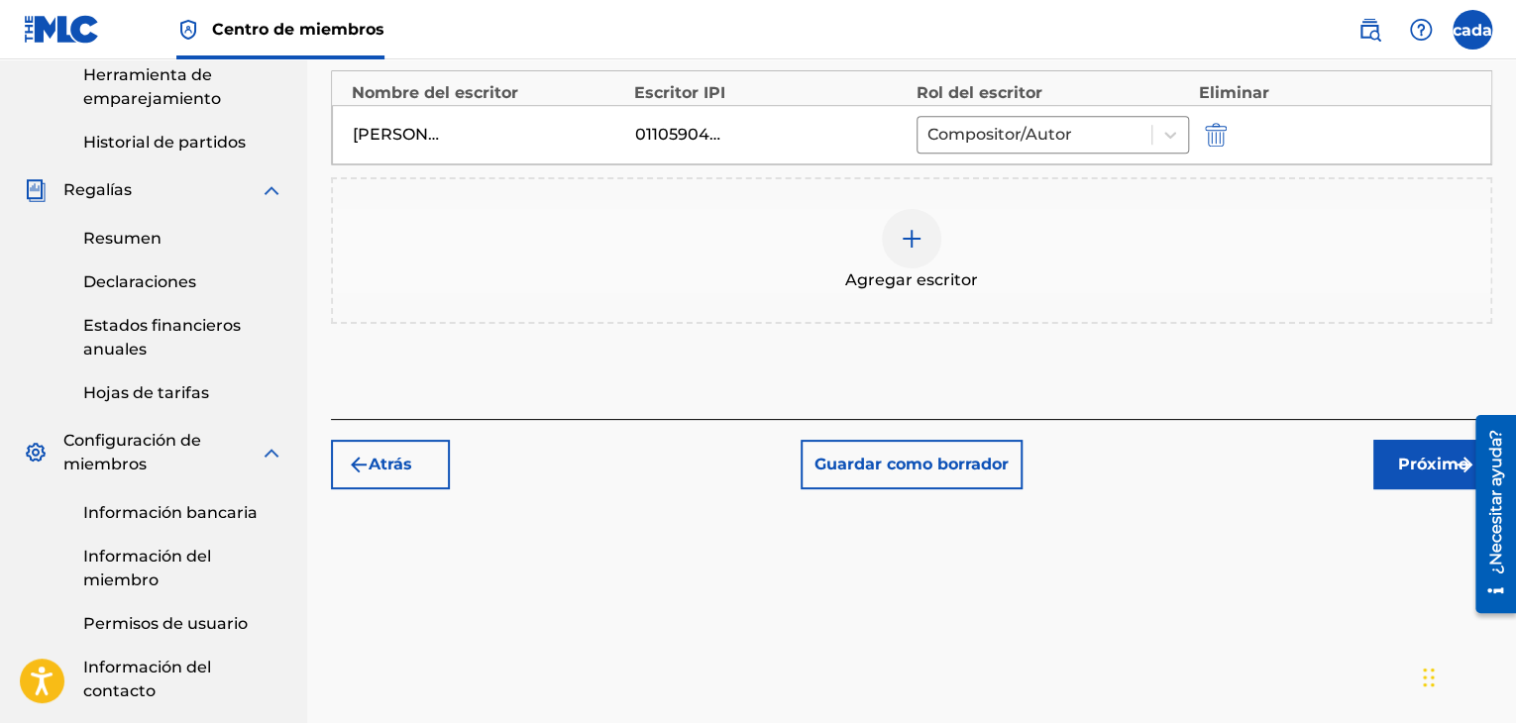
scroll to position [660, 0]
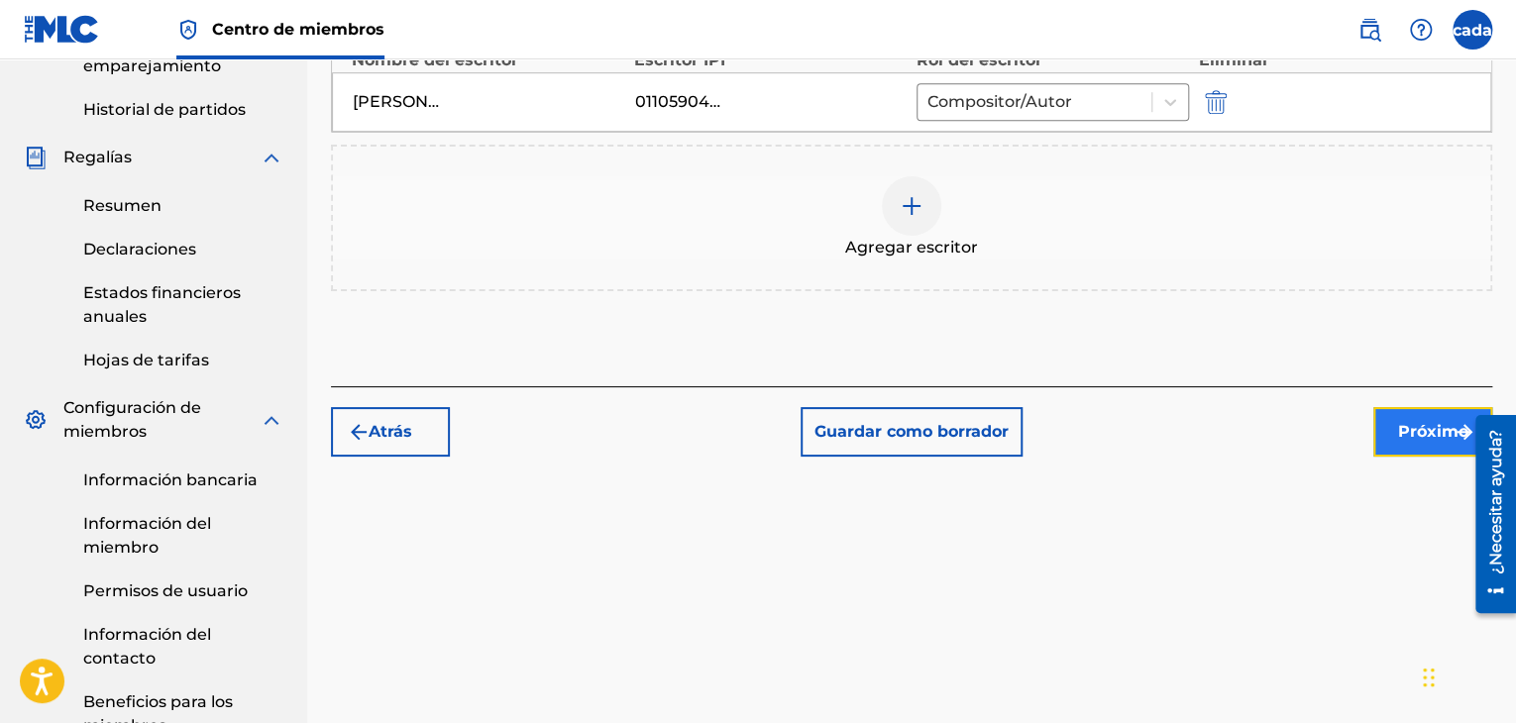
click at [1420, 434] on font "Próximo" at bounding box center [1433, 431] width 70 height 19
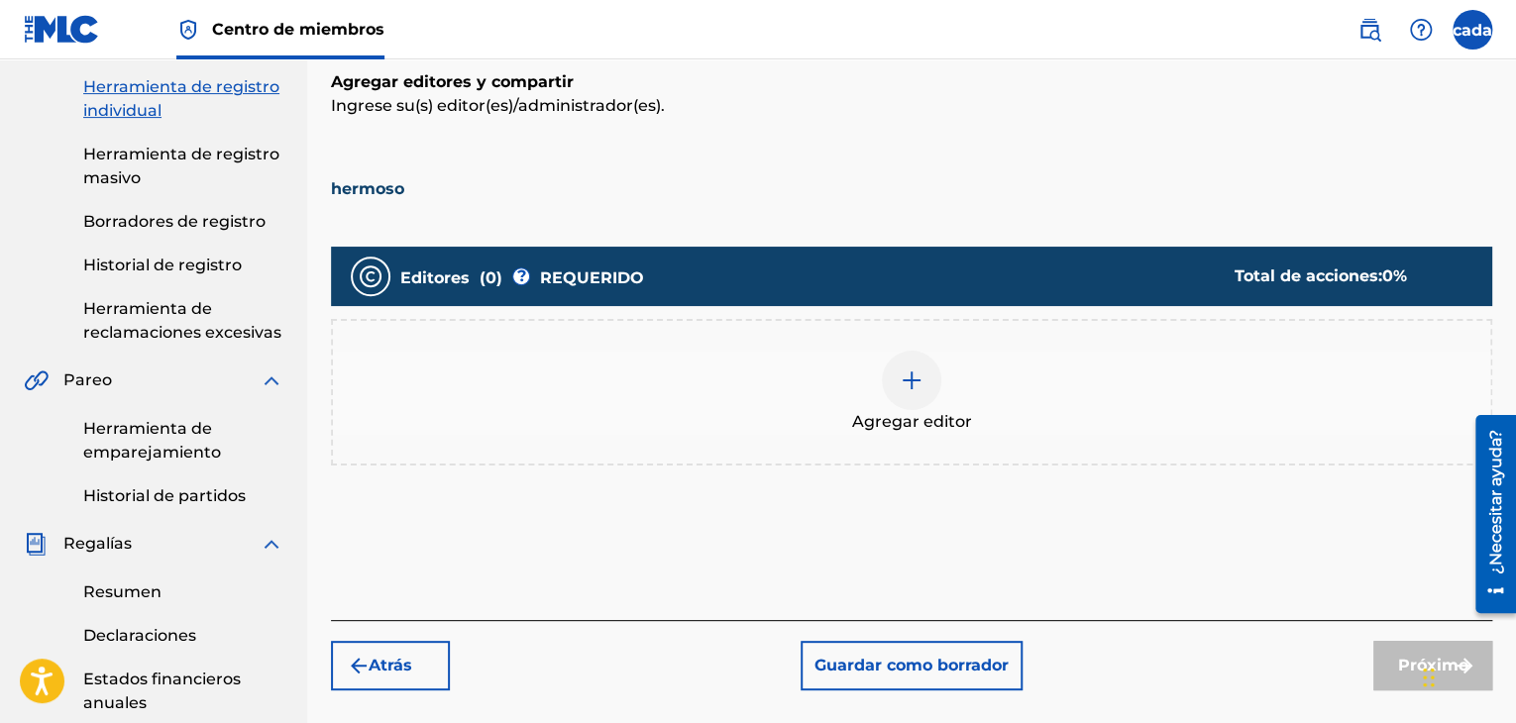
scroll to position [260, 0]
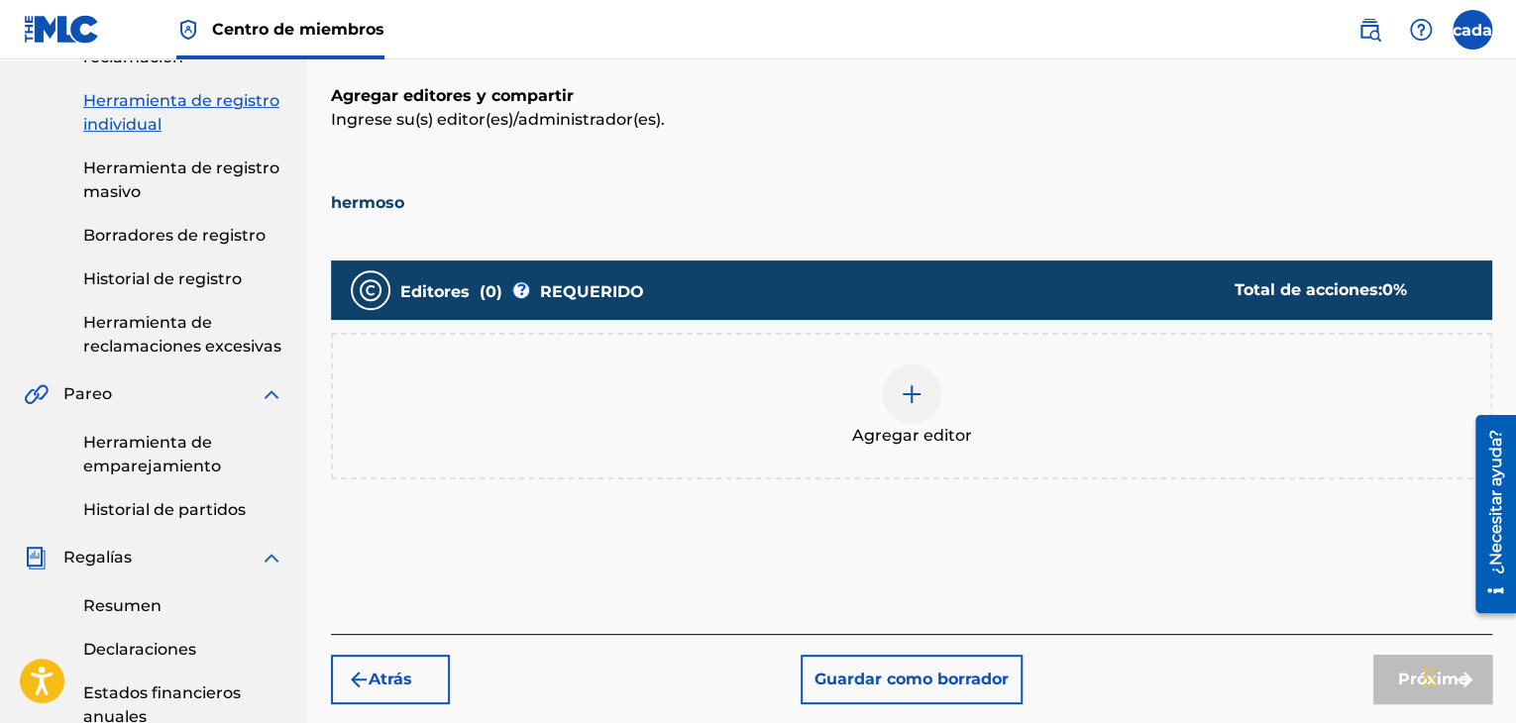
click at [912, 388] on img at bounding box center [912, 394] width 24 height 24
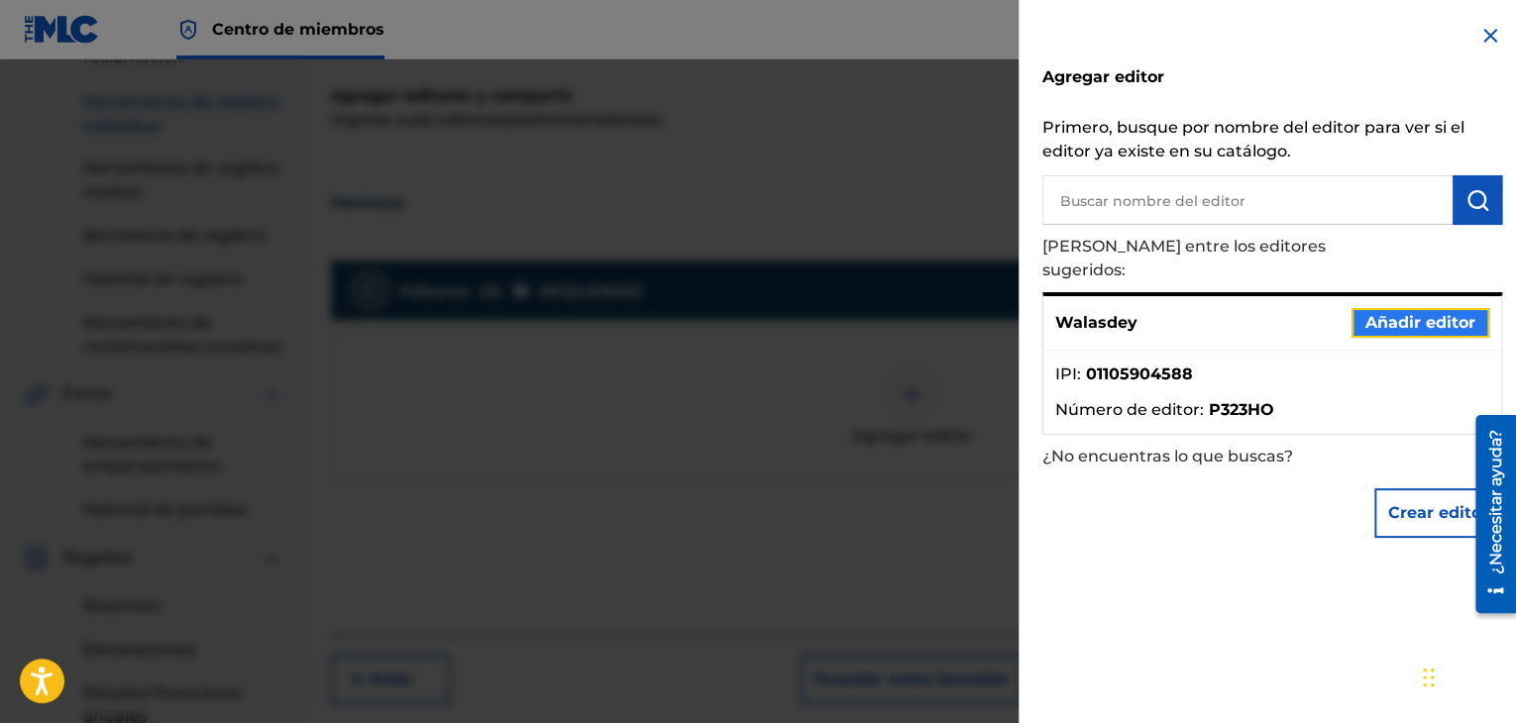
click at [1395, 313] on font "Añadir editor" at bounding box center [1420, 322] width 110 height 19
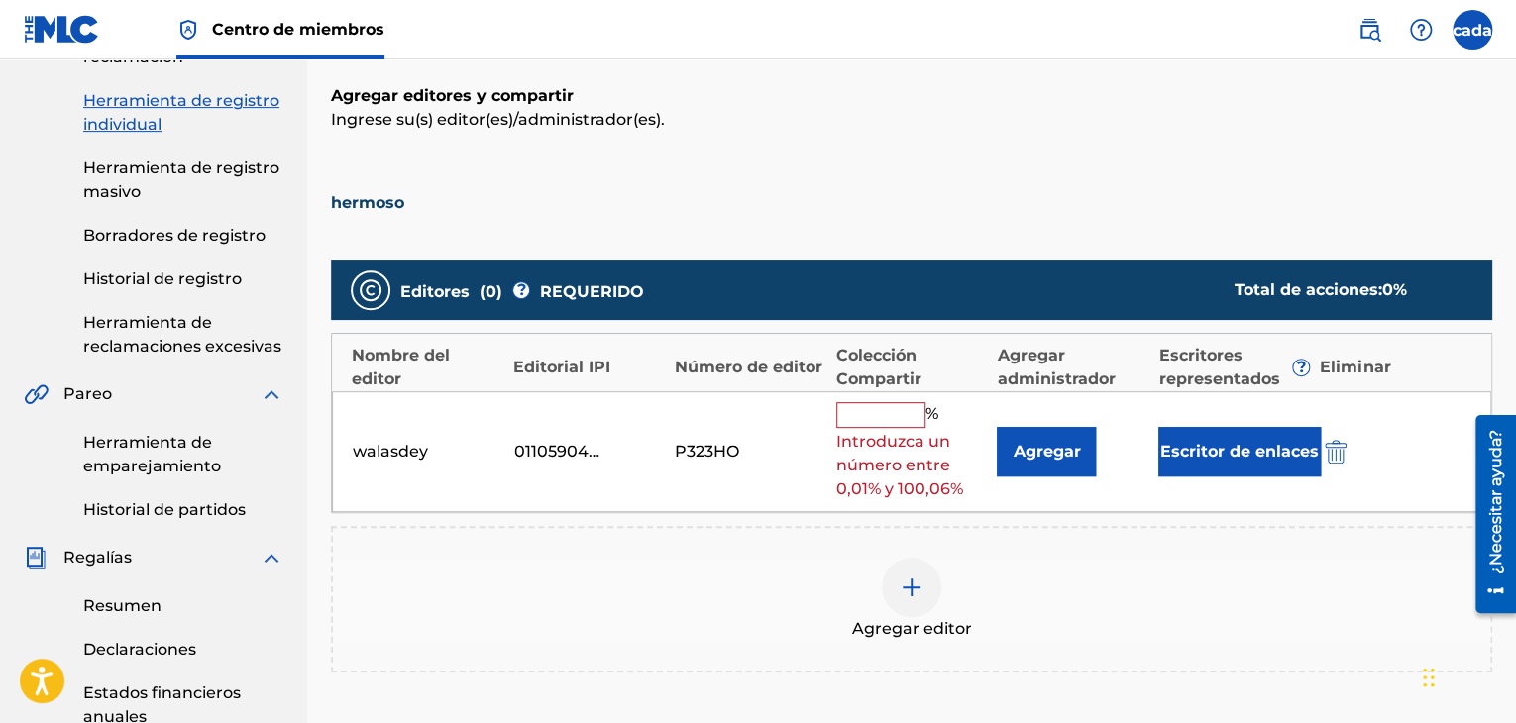
click at [871, 406] on input "text" at bounding box center [880, 415] width 89 height 26
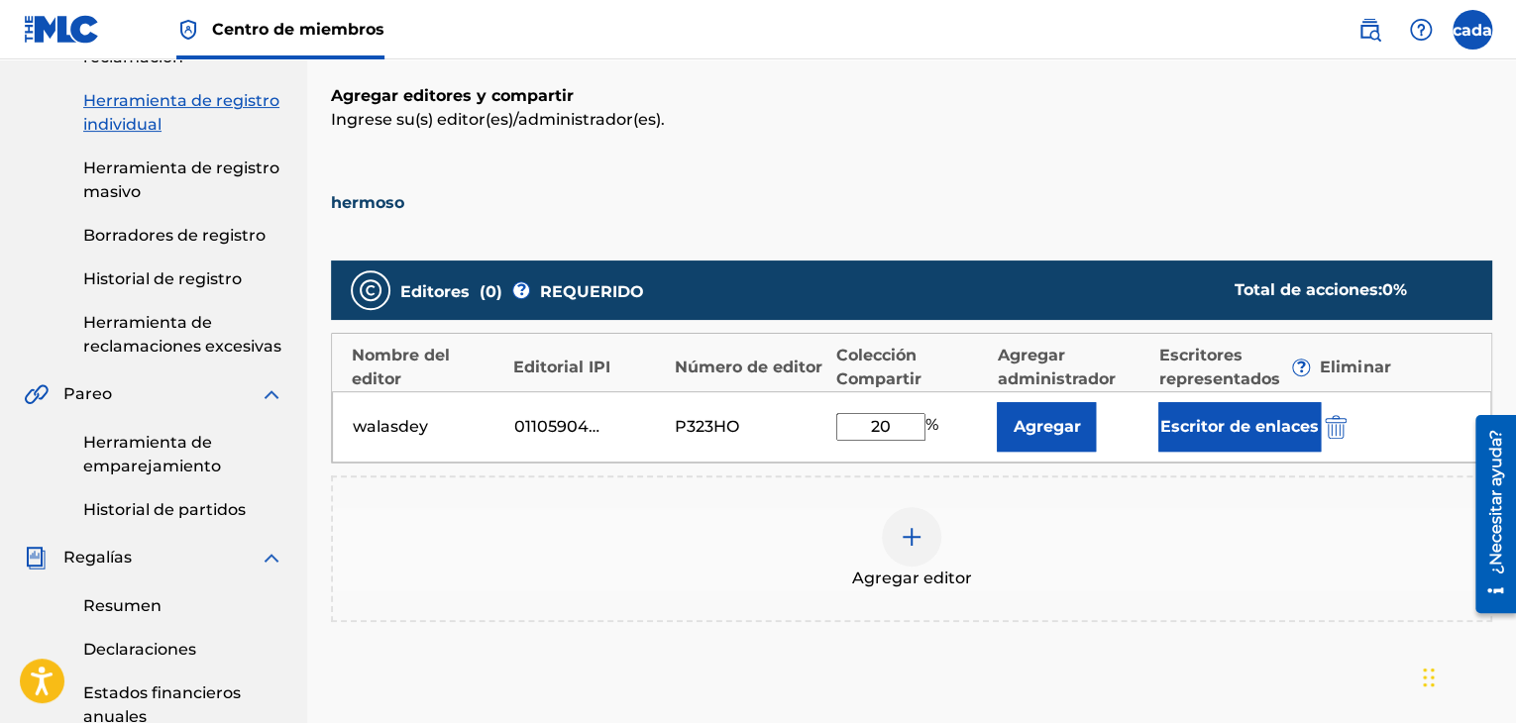
type input "2"
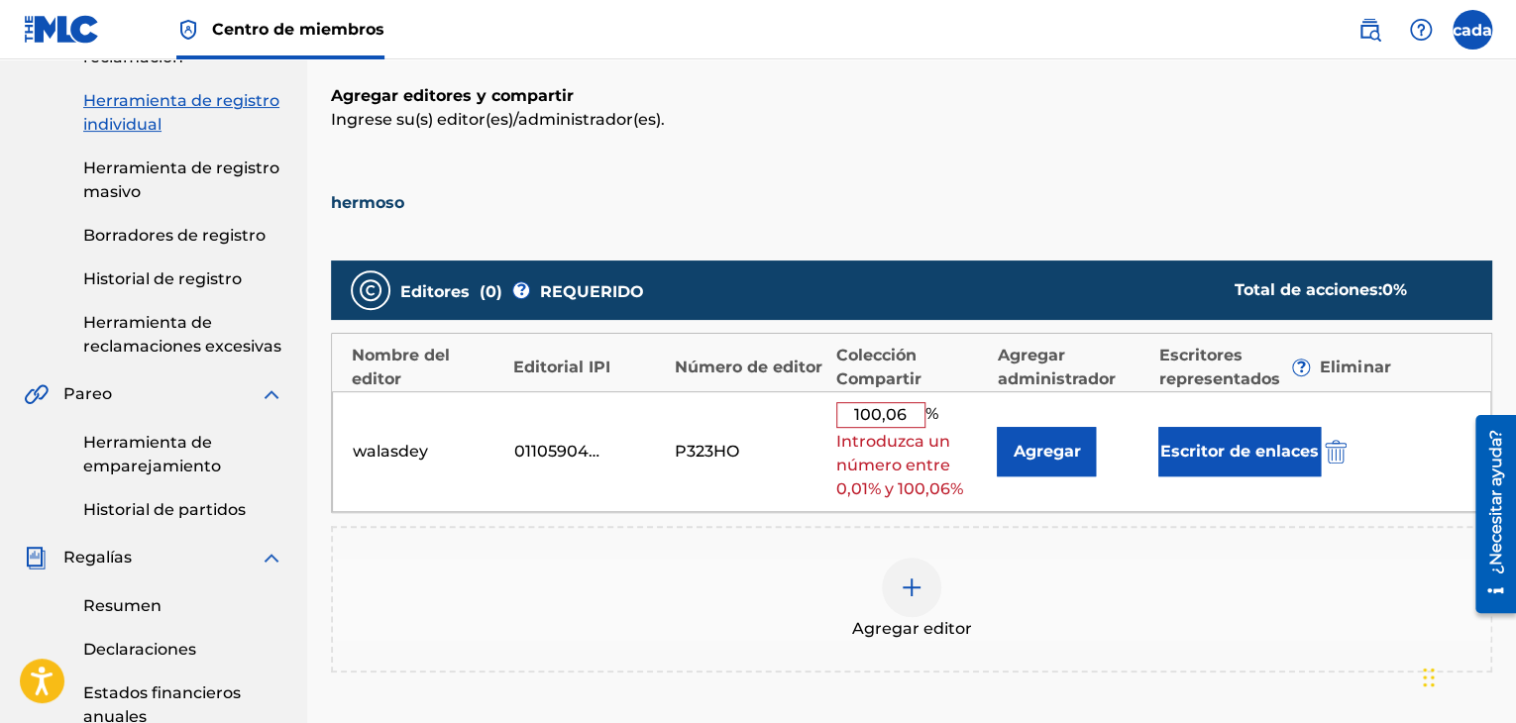
click at [1459, 453] on div "walasdey 01105904588 P323HO 100,06 % Introduzca un número entre 0,01% y 100,06%…" at bounding box center [911, 452] width 1159 height 122
click at [909, 414] on input "100,06" at bounding box center [880, 415] width 89 height 26
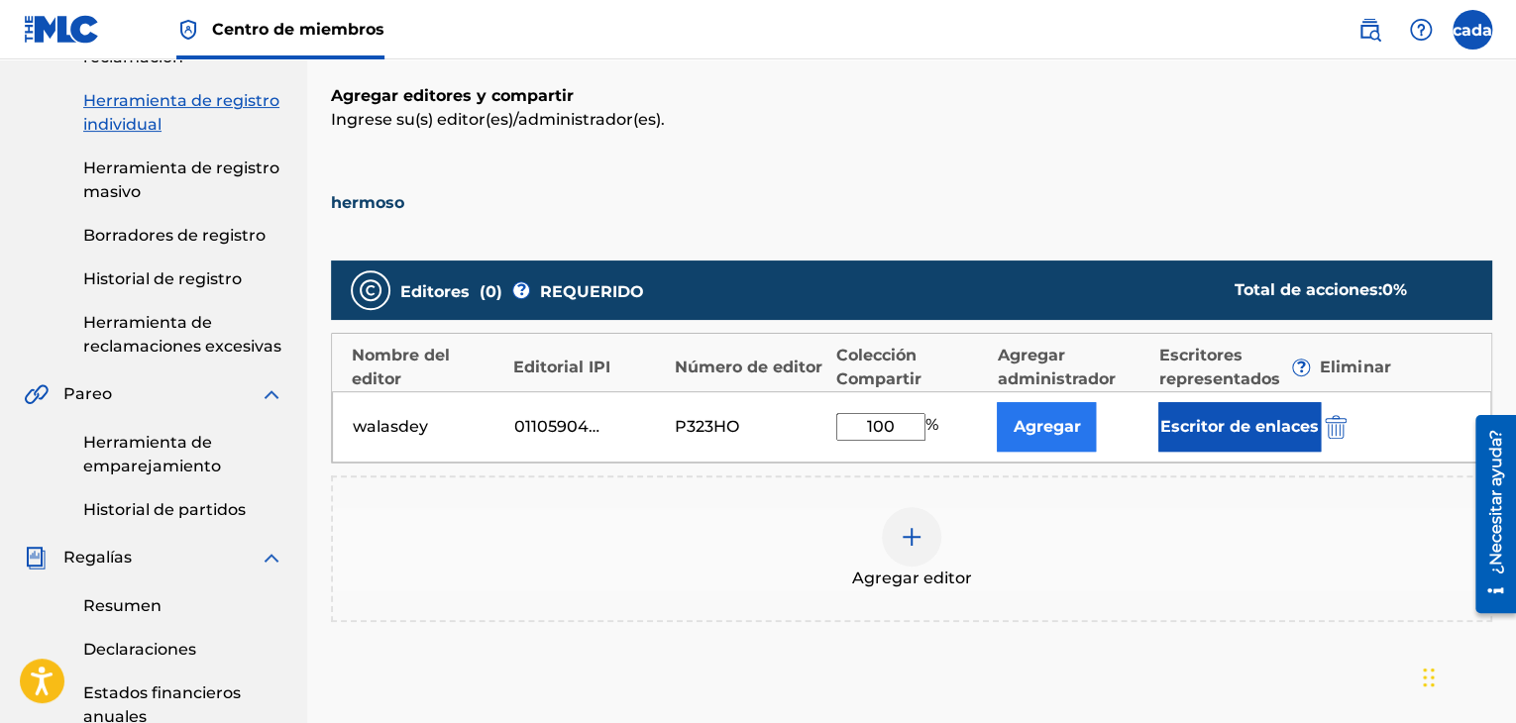
type input "100"
click at [1053, 423] on font "Agregar" at bounding box center [1046, 426] width 67 height 19
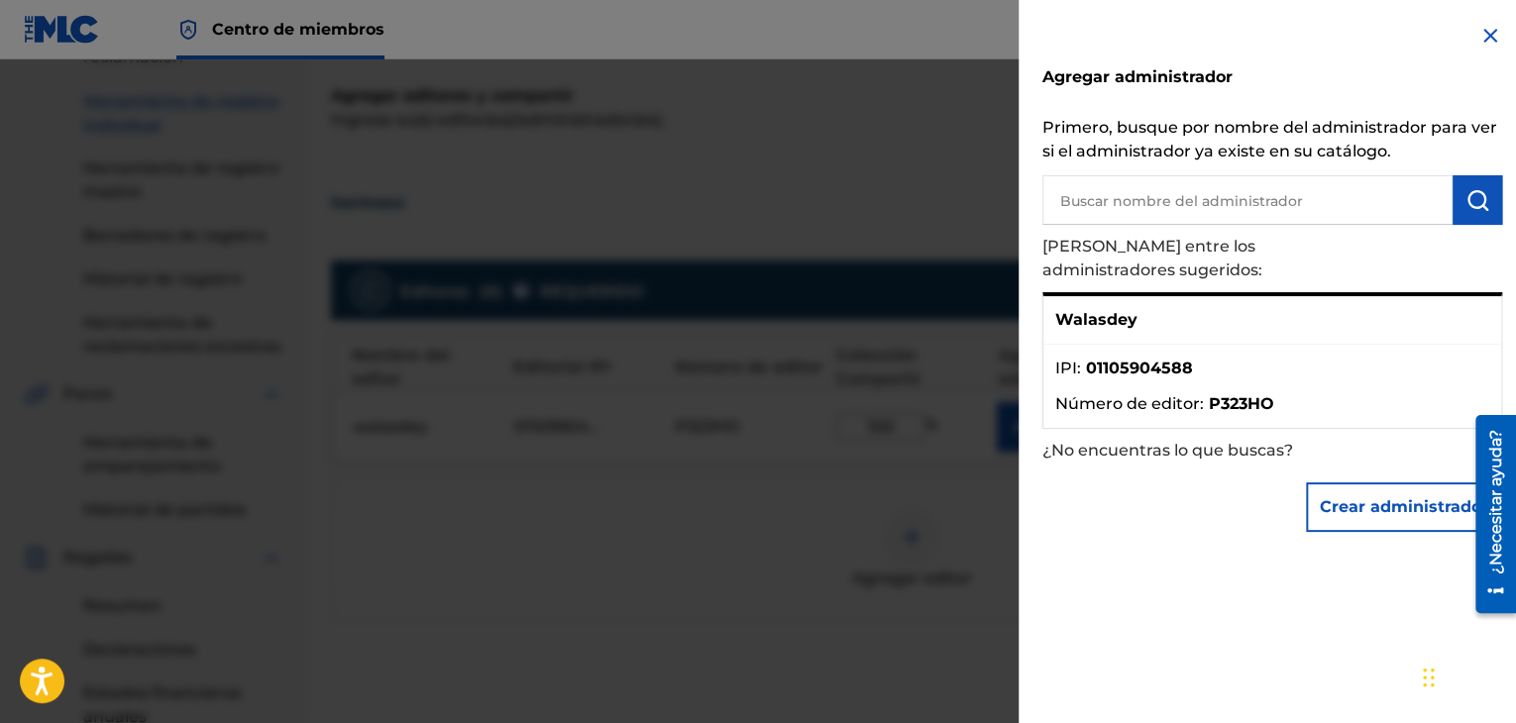
click at [1484, 41] on img at bounding box center [1490, 36] width 24 height 24
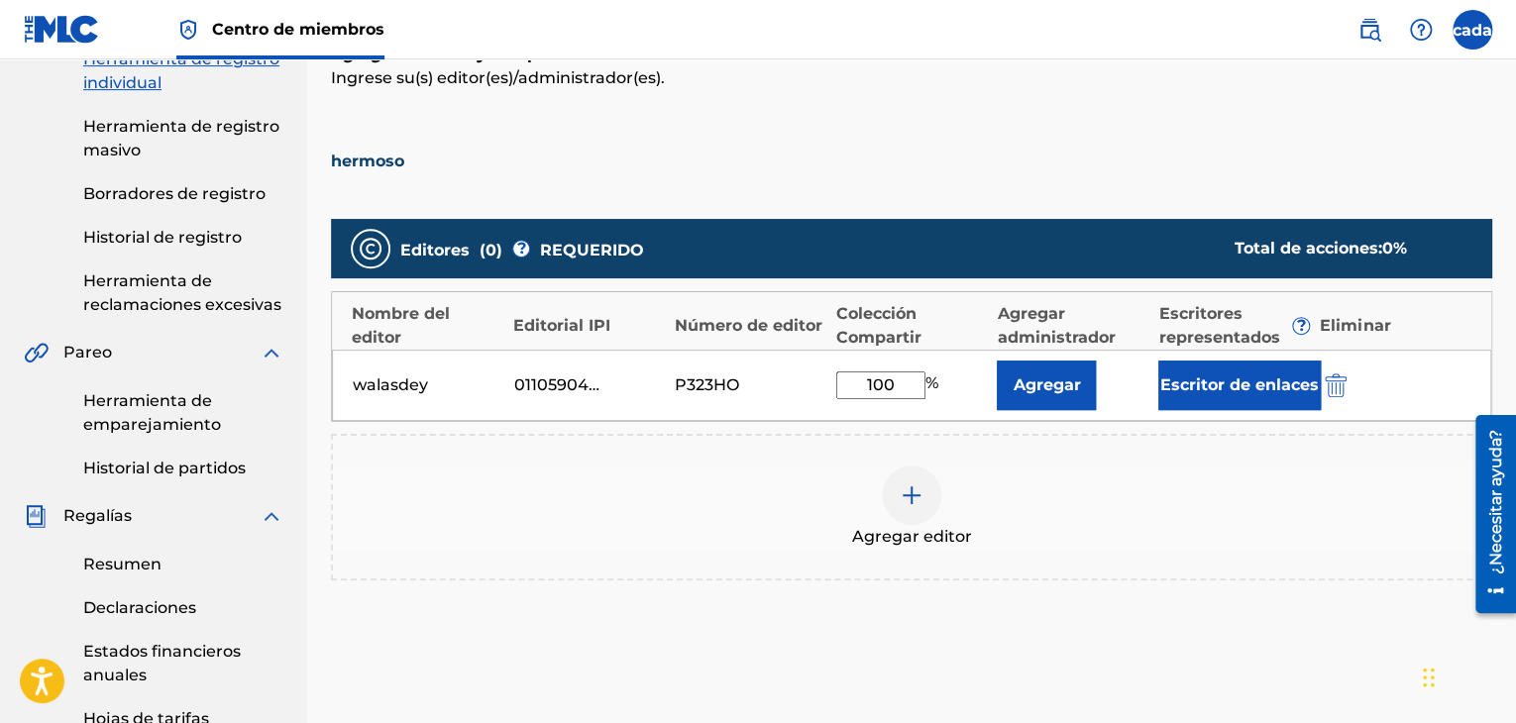
scroll to position [300, 0]
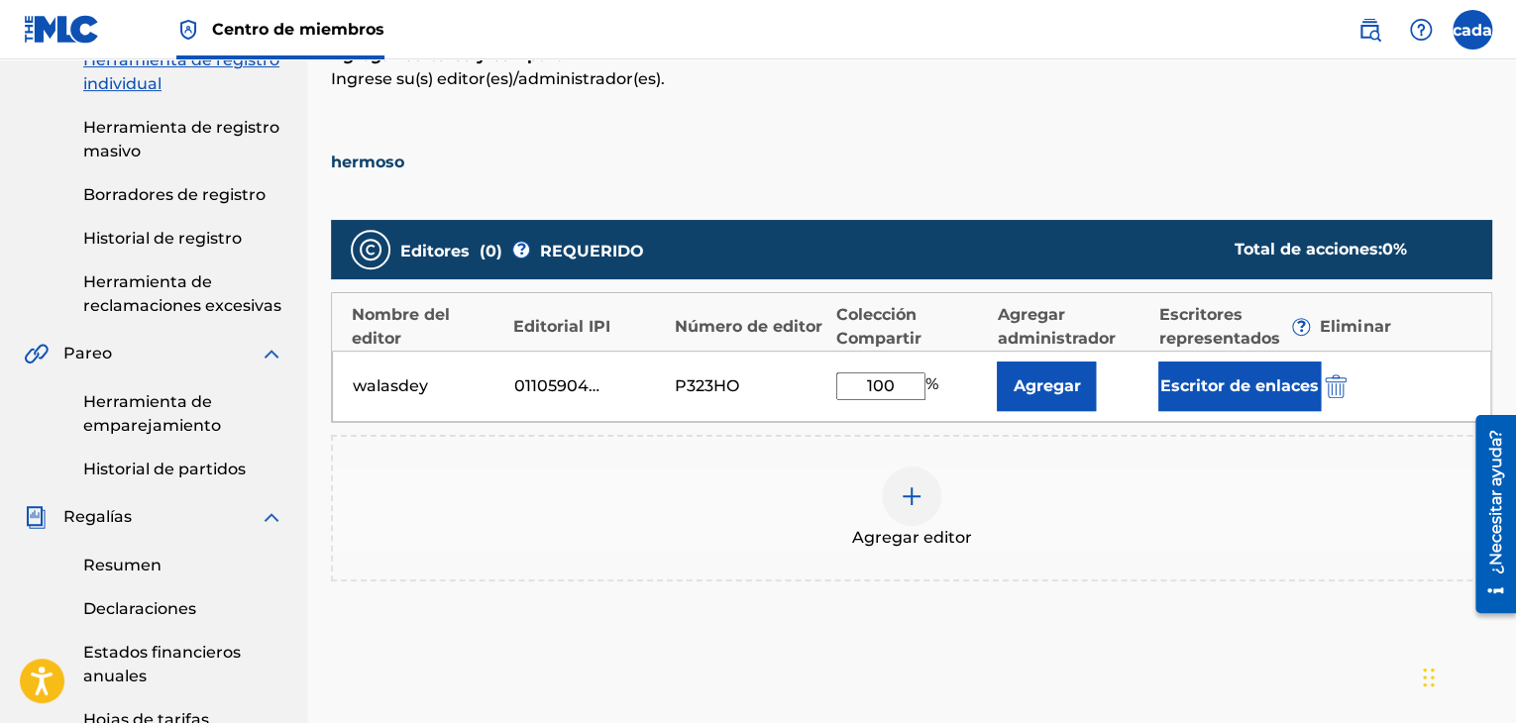
drag, startPoint x: 902, startPoint y: 387, endPoint x: 808, endPoint y: 384, distance: 94.2
click at [808, 384] on div "walasdey 01105904588 P323HO 100 % Agregar Escritor de enlaces" at bounding box center [911, 386] width 1159 height 71
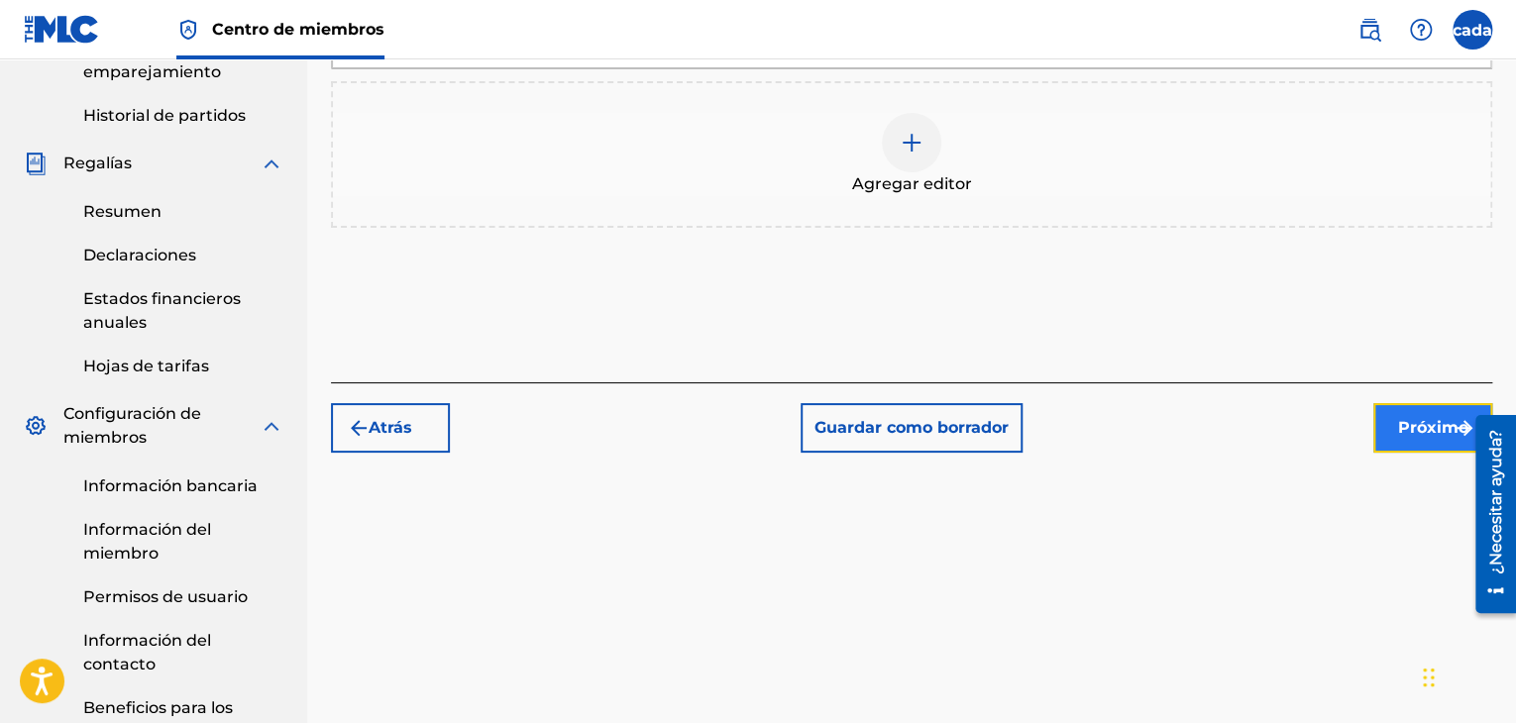
click at [1409, 433] on font "Próximo" at bounding box center [1433, 427] width 70 height 19
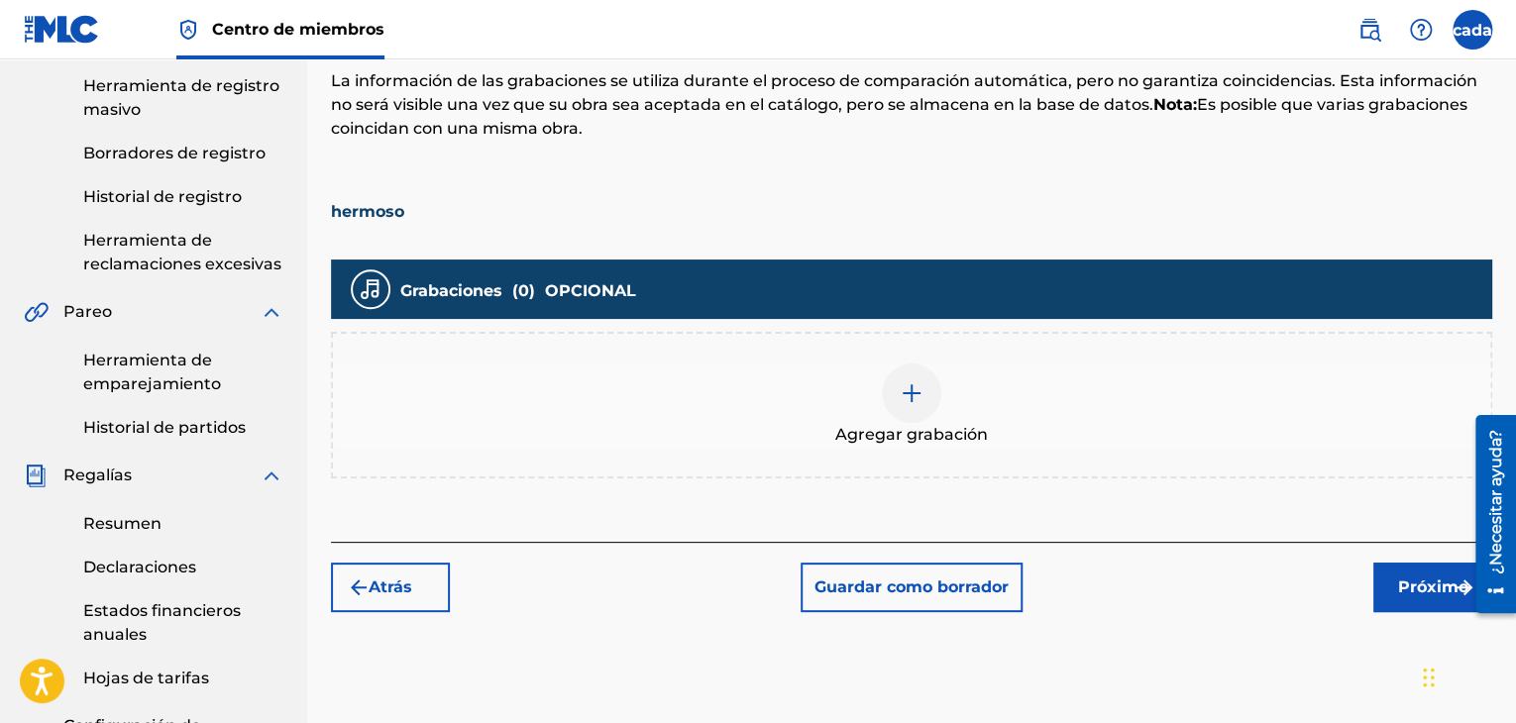
scroll to position [372, 0]
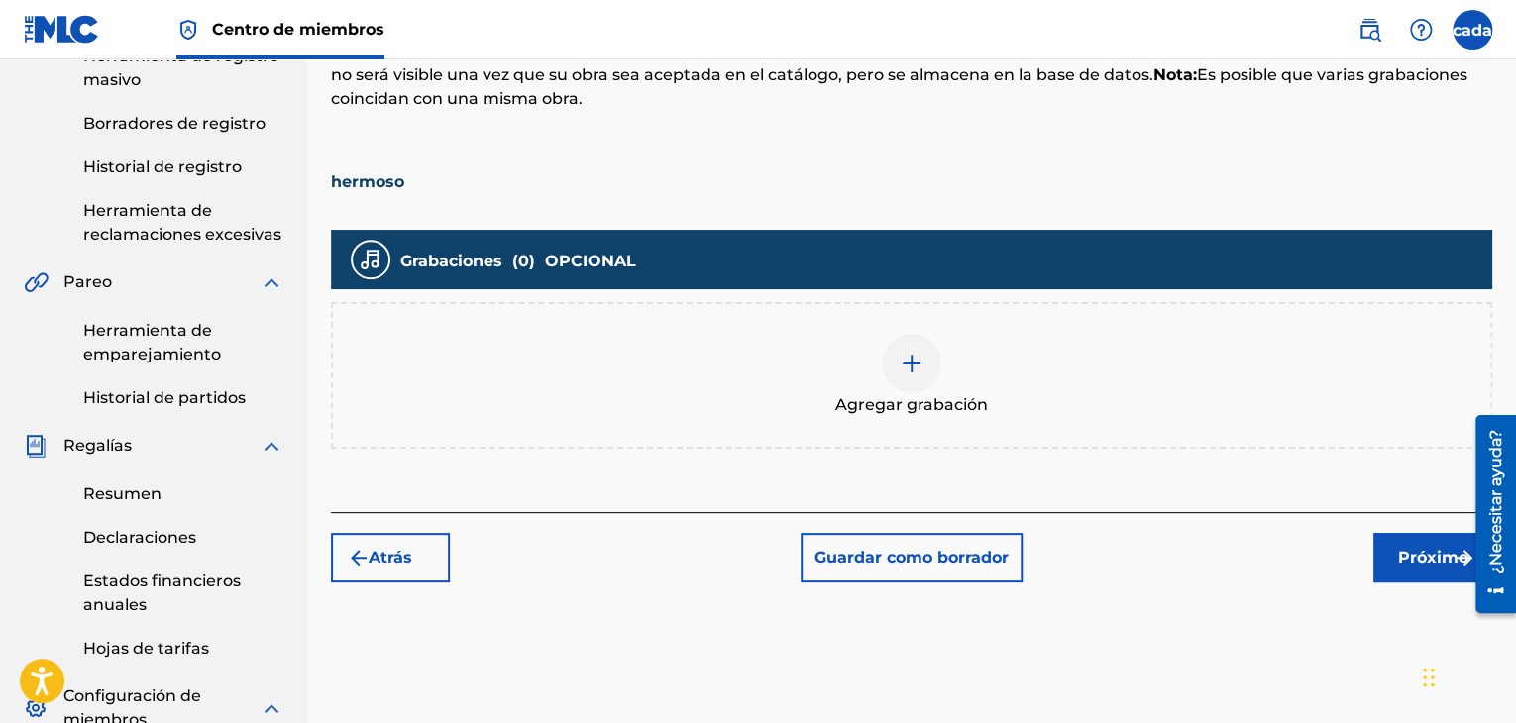
click at [912, 358] on img at bounding box center [912, 364] width 24 height 24
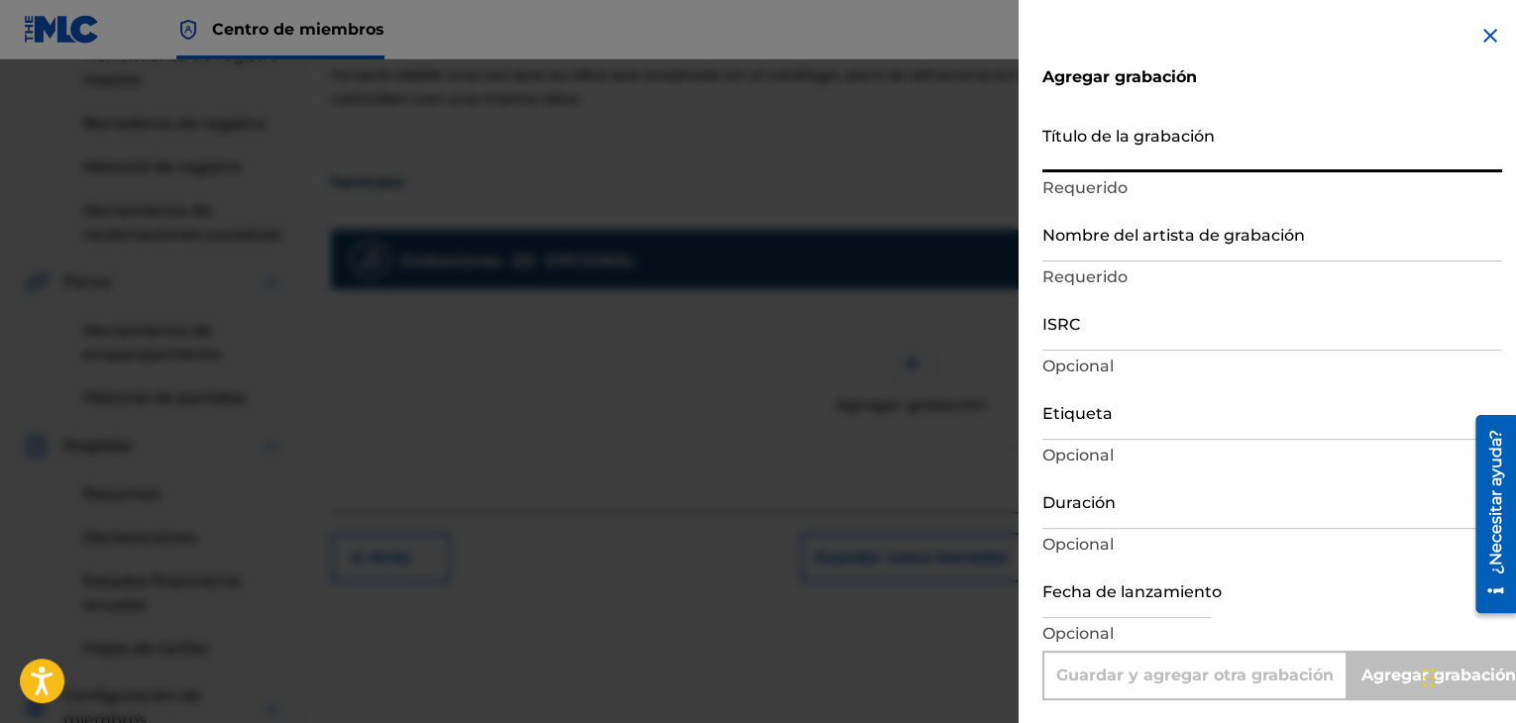
click at [1162, 142] on input "Título de la grabación" at bounding box center [1272, 144] width 460 height 56
type input "b"
type input "Add Recording"
type input "beautiful"
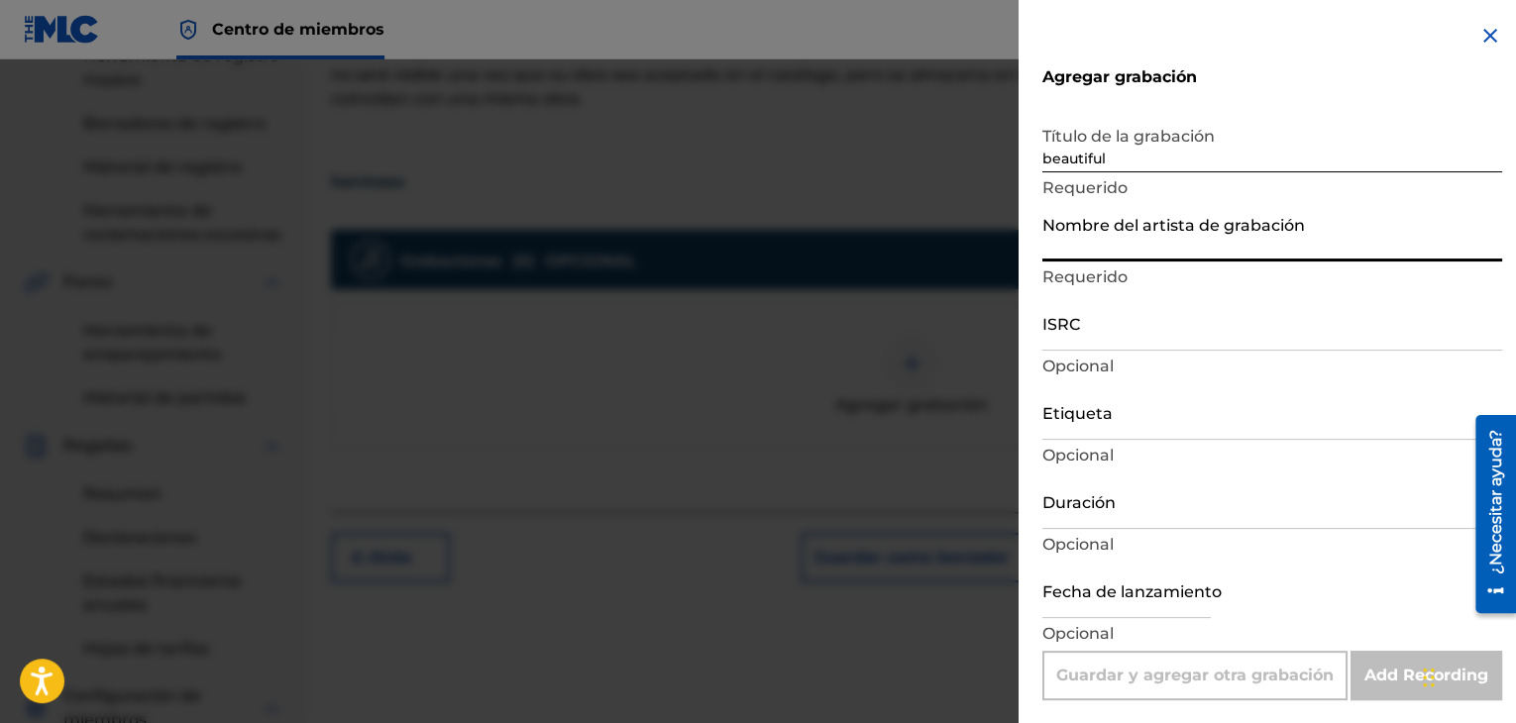
click at [1122, 249] on input "Nombre del artista de grabación" at bounding box center [1272, 233] width 460 height 56
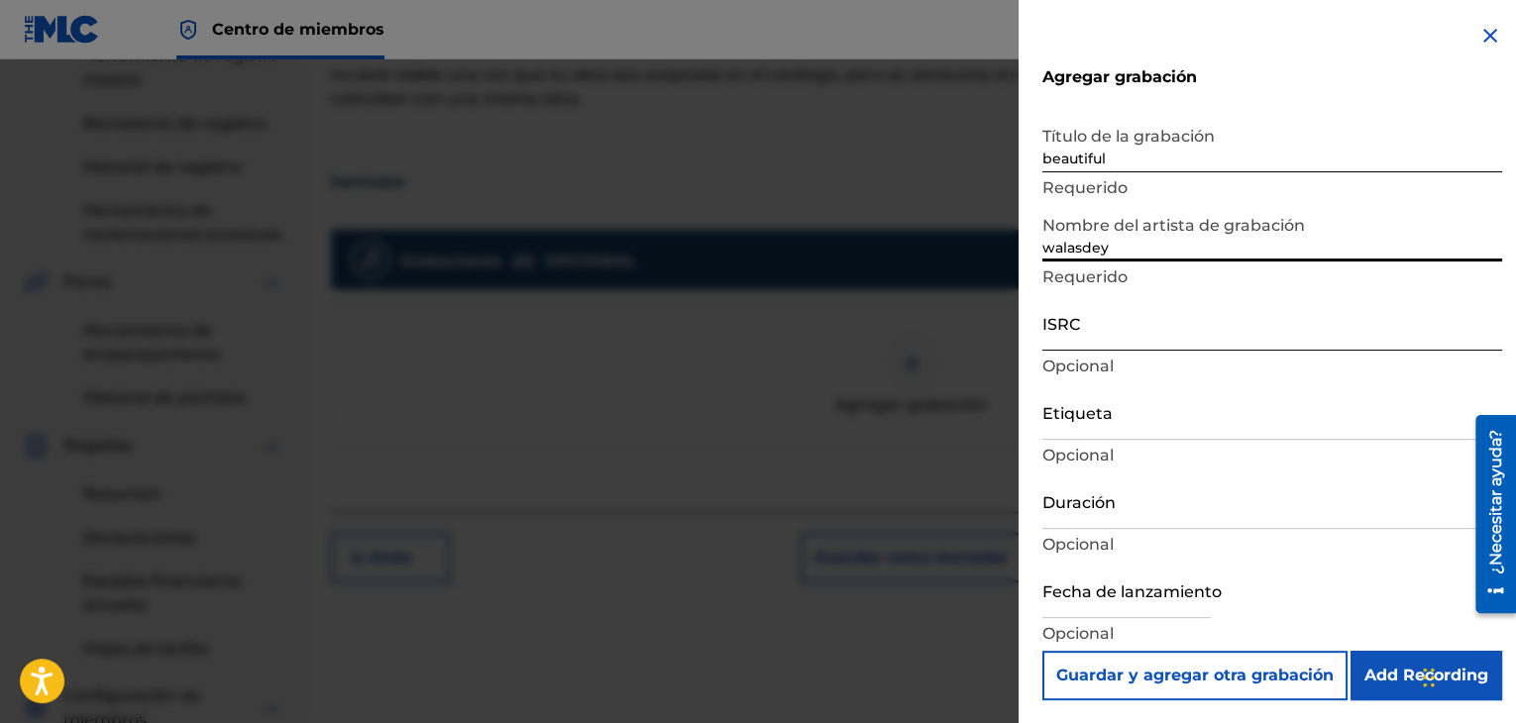
type input "walasdey"
click at [1097, 336] on input "ISRC" at bounding box center [1272, 322] width 460 height 56
click at [1070, 341] on input "ISRC" at bounding box center [1272, 322] width 460 height 56
paste input "QZZ8A2577419"
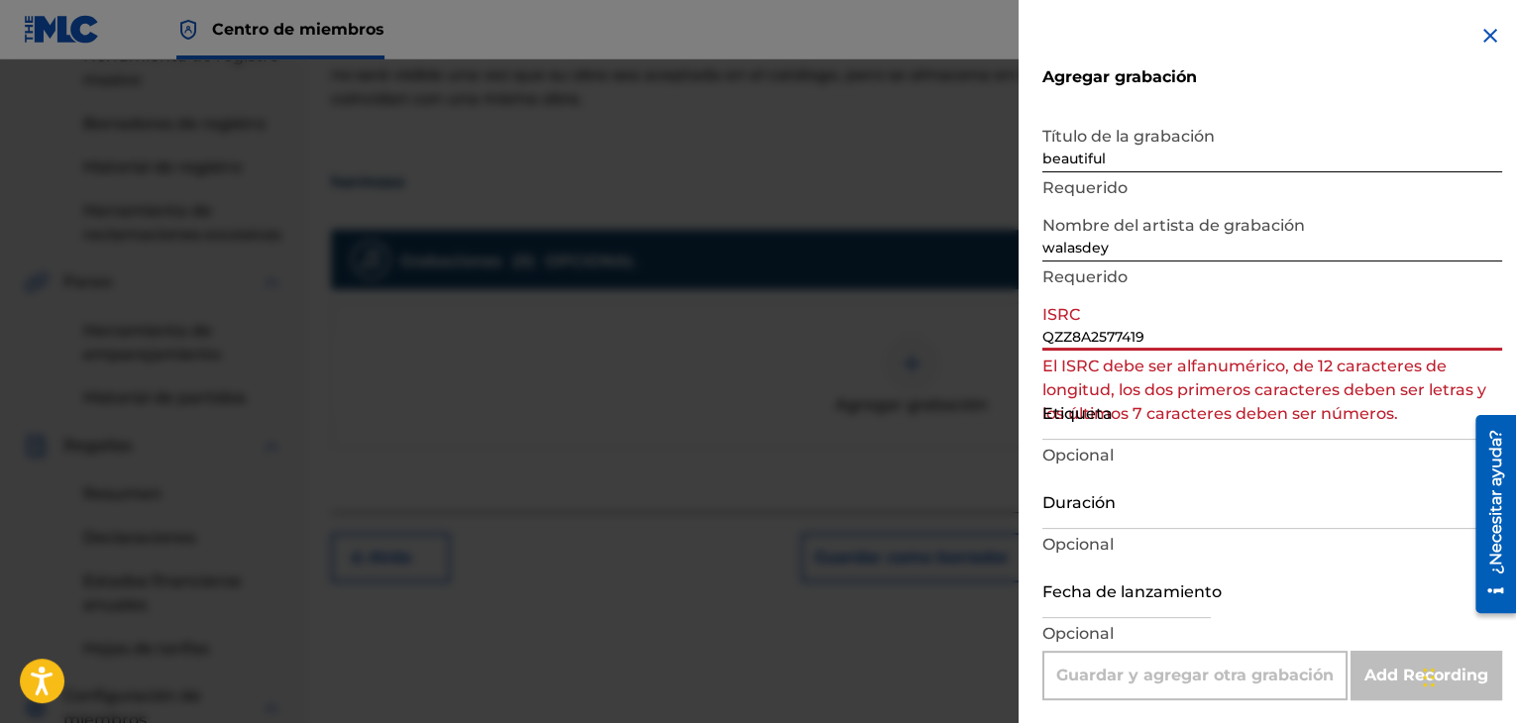
click at [1047, 332] on input "QZZ8A2577419" at bounding box center [1272, 322] width 460 height 56
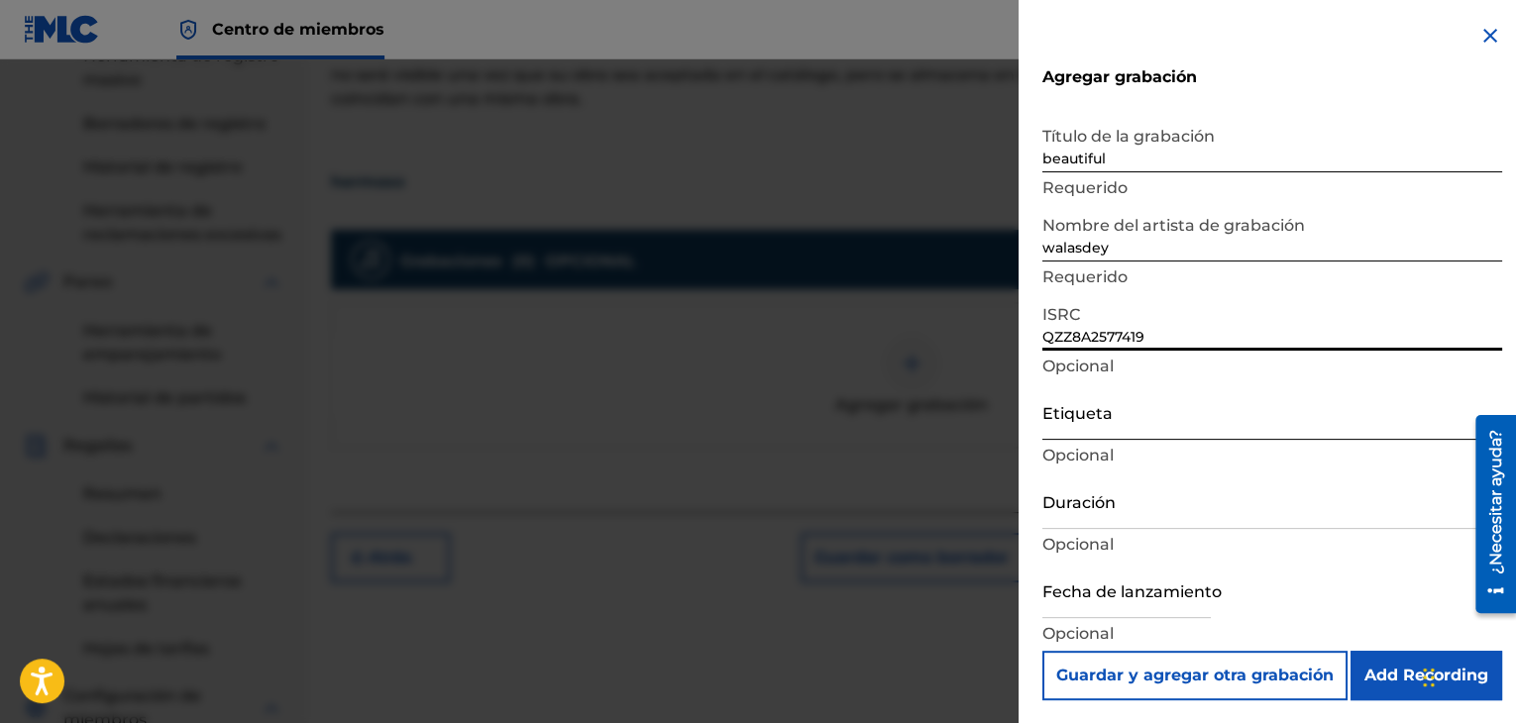
type input "QZZ8A2577419"
click at [1126, 423] on input "Etiqueta" at bounding box center [1272, 411] width 460 height 56
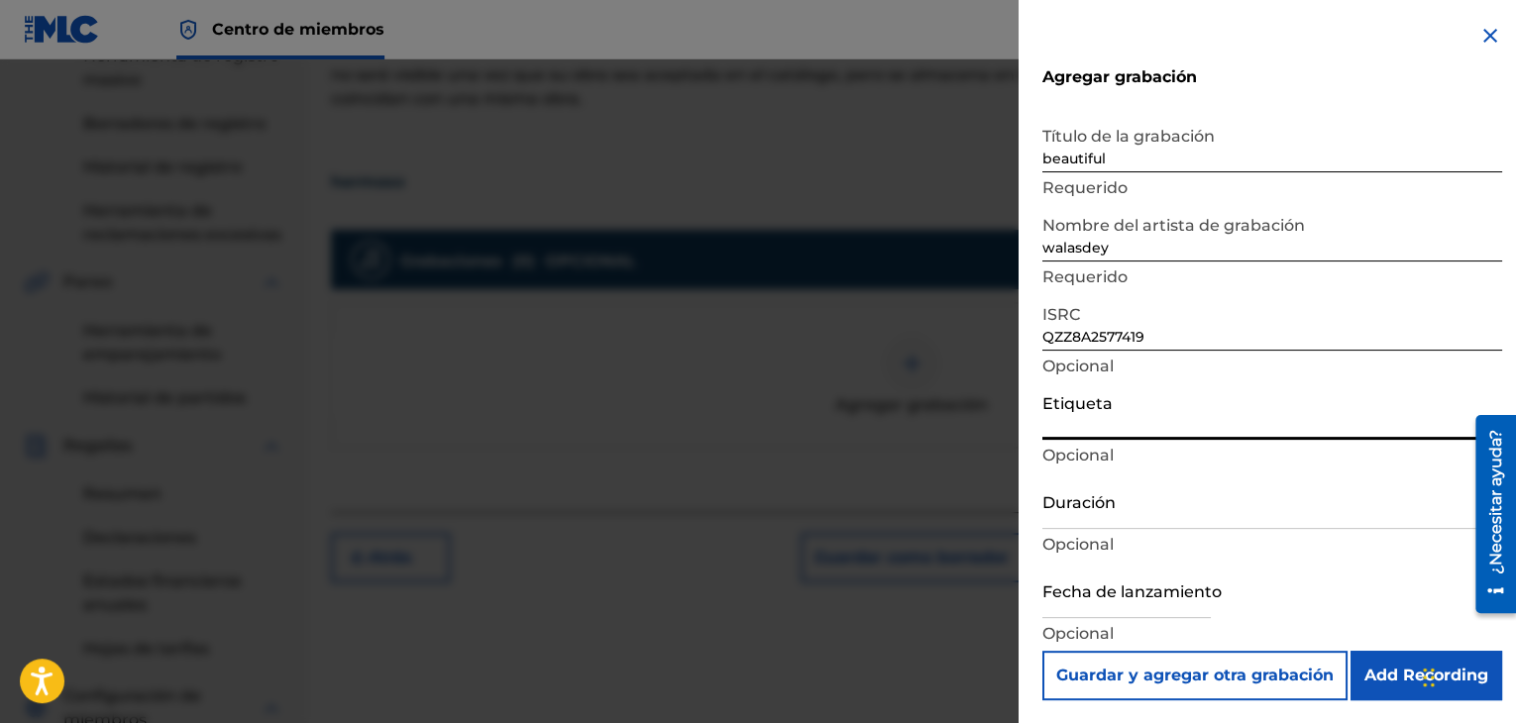
scroll to position [1, 0]
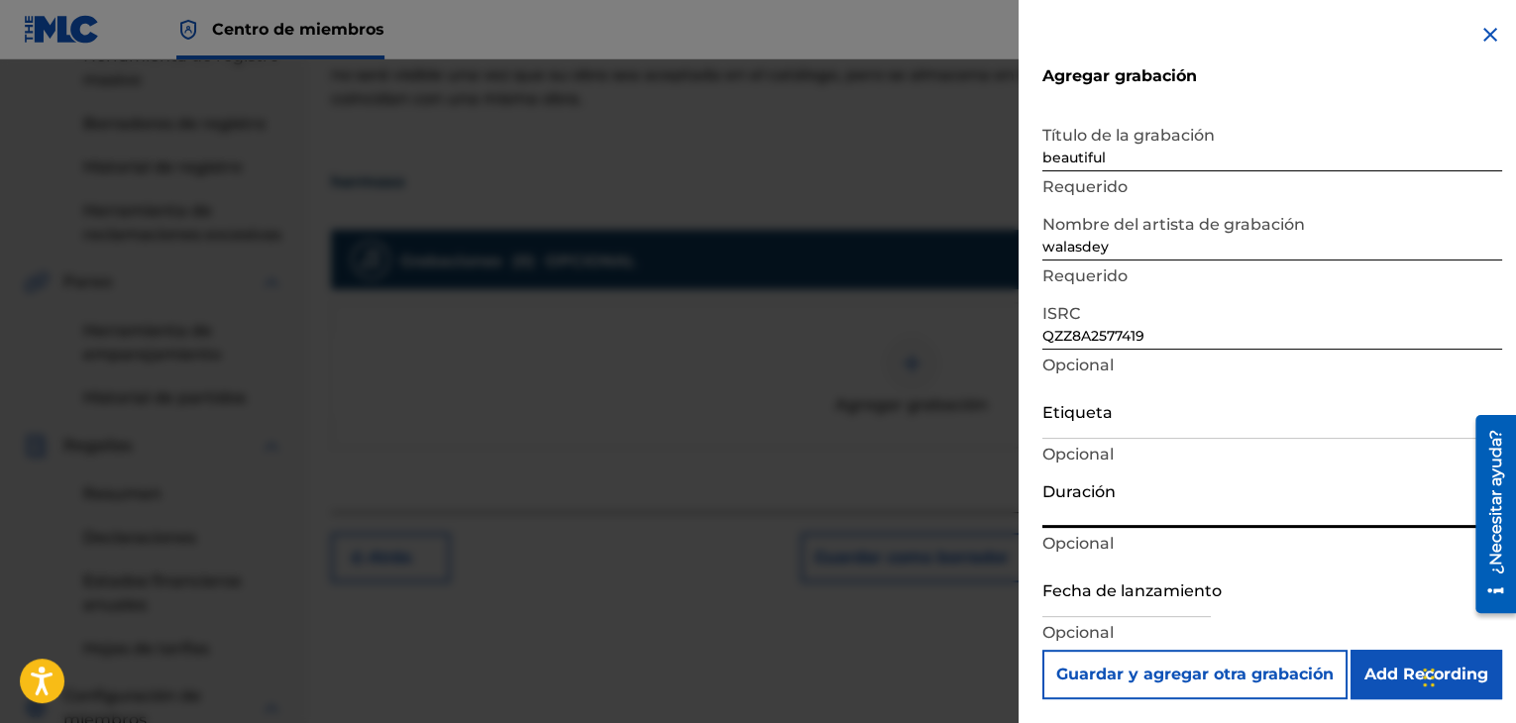
click at [1123, 519] on input "Duración" at bounding box center [1272, 500] width 460 height 56
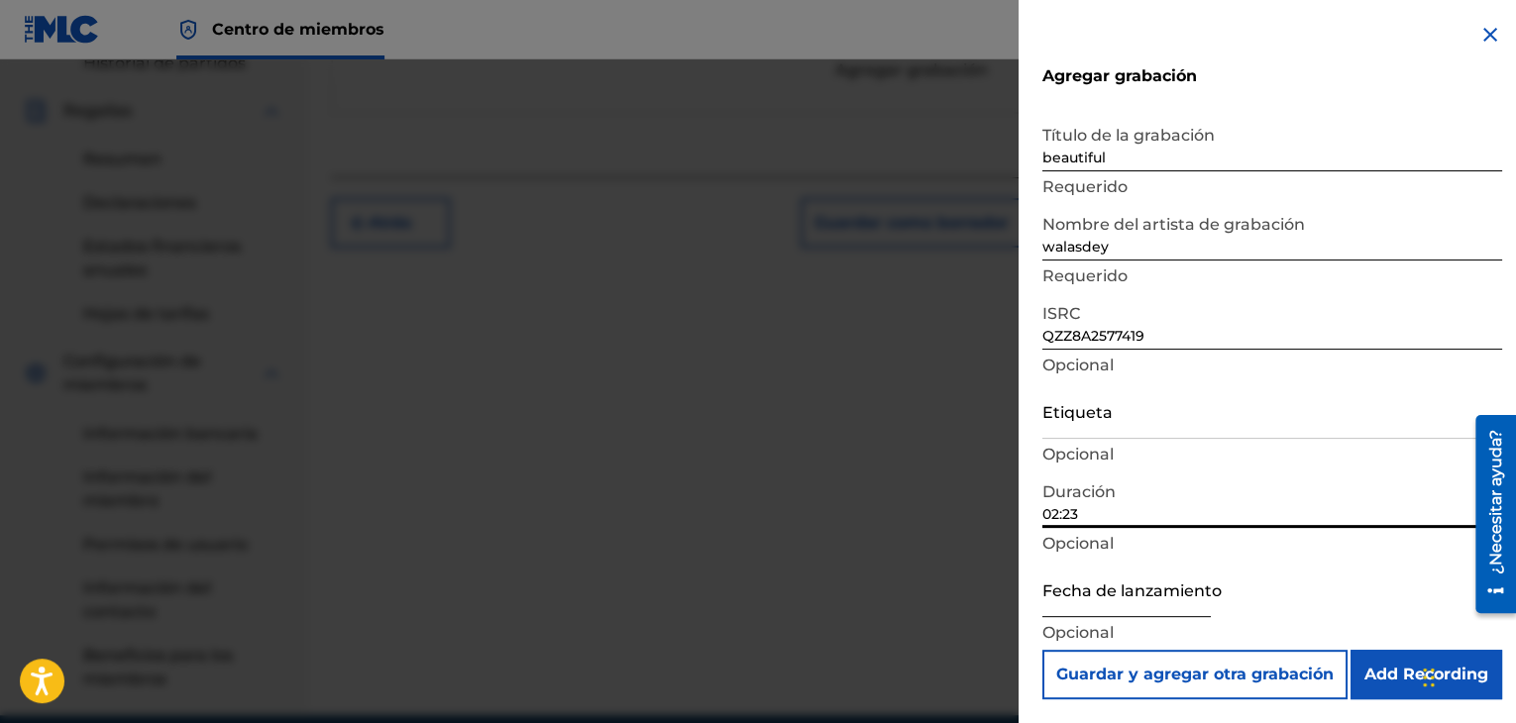
type input "02:23"
click at [1105, 606] on input "text" at bounding box center [1126, 589] width 168 height 56
select select "8"
select select "2025"
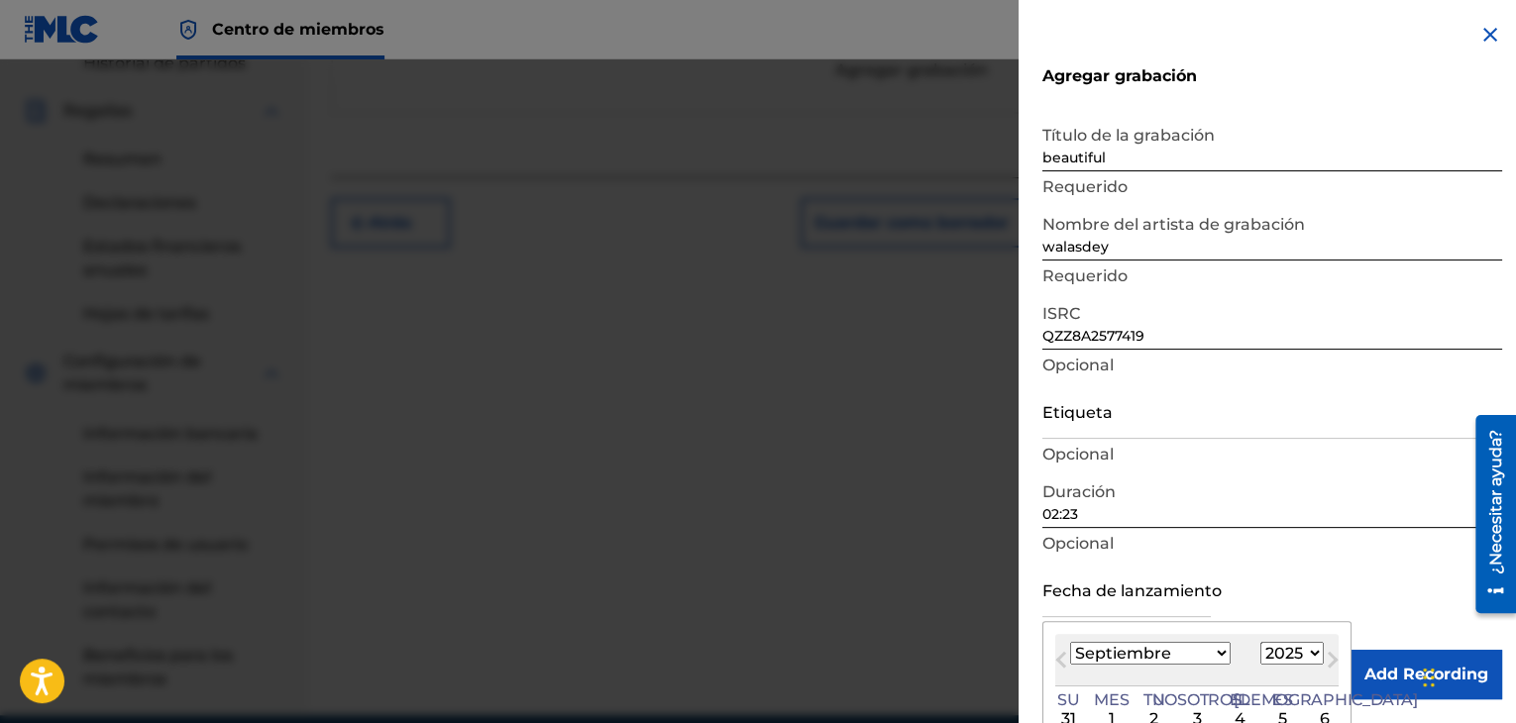
click at [1160, 645] on select "Enero Febrero Marzo Abril Puede Junio [PERSON_NAME] Septiembre Octubre Noviembr…" at bounding box center [1150, 653] width 161 height 23
select select "9"
click at [1070, 642] on select "Enero Febrero Marzo Abril Puede Junio [PERSON_NAME] Septiembre Octubre Noviembr…" at bounding box center [1150, 653] width 161 height 23
click at [1313, 715] on div "4" at bounding box center [1325, 719] width 24 height 24
type input "[DATE]"
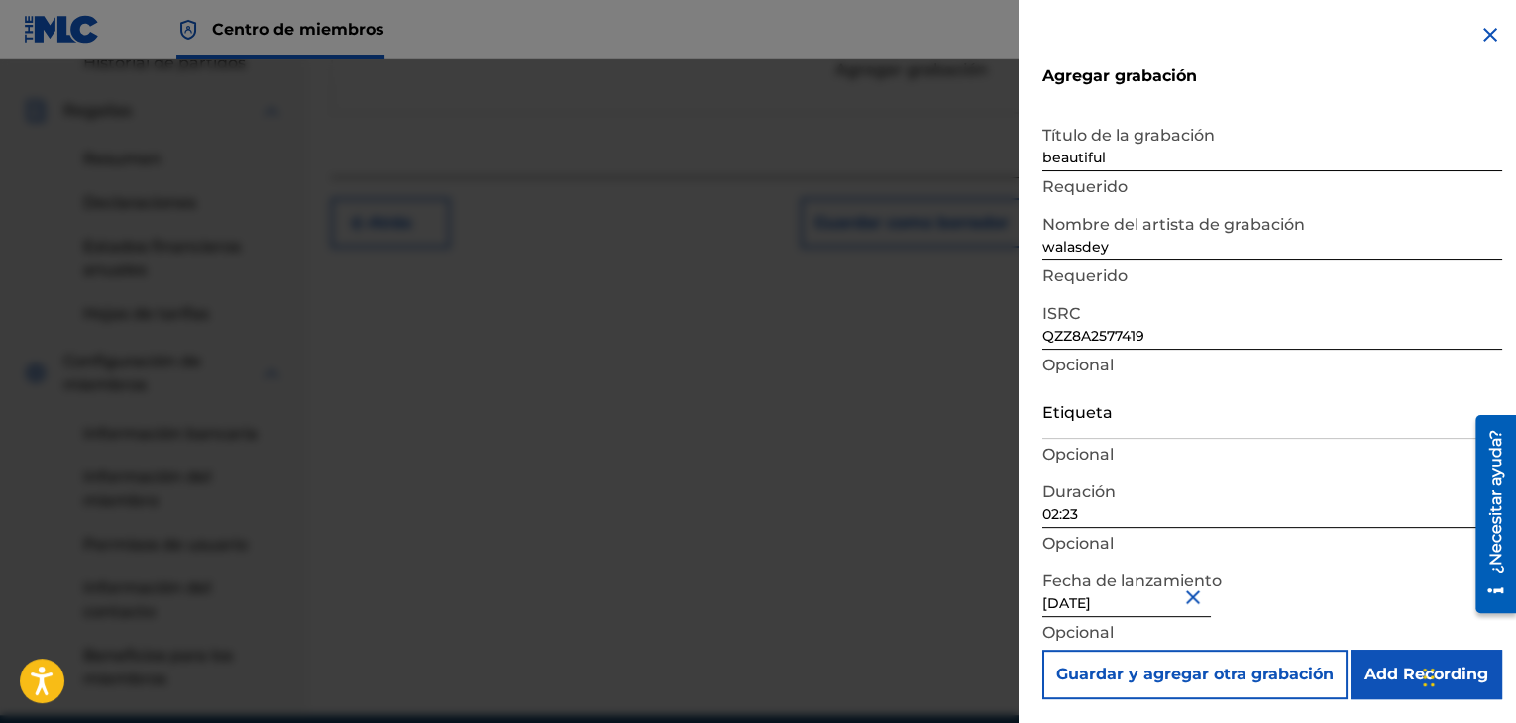
scroll to position [794, 0]
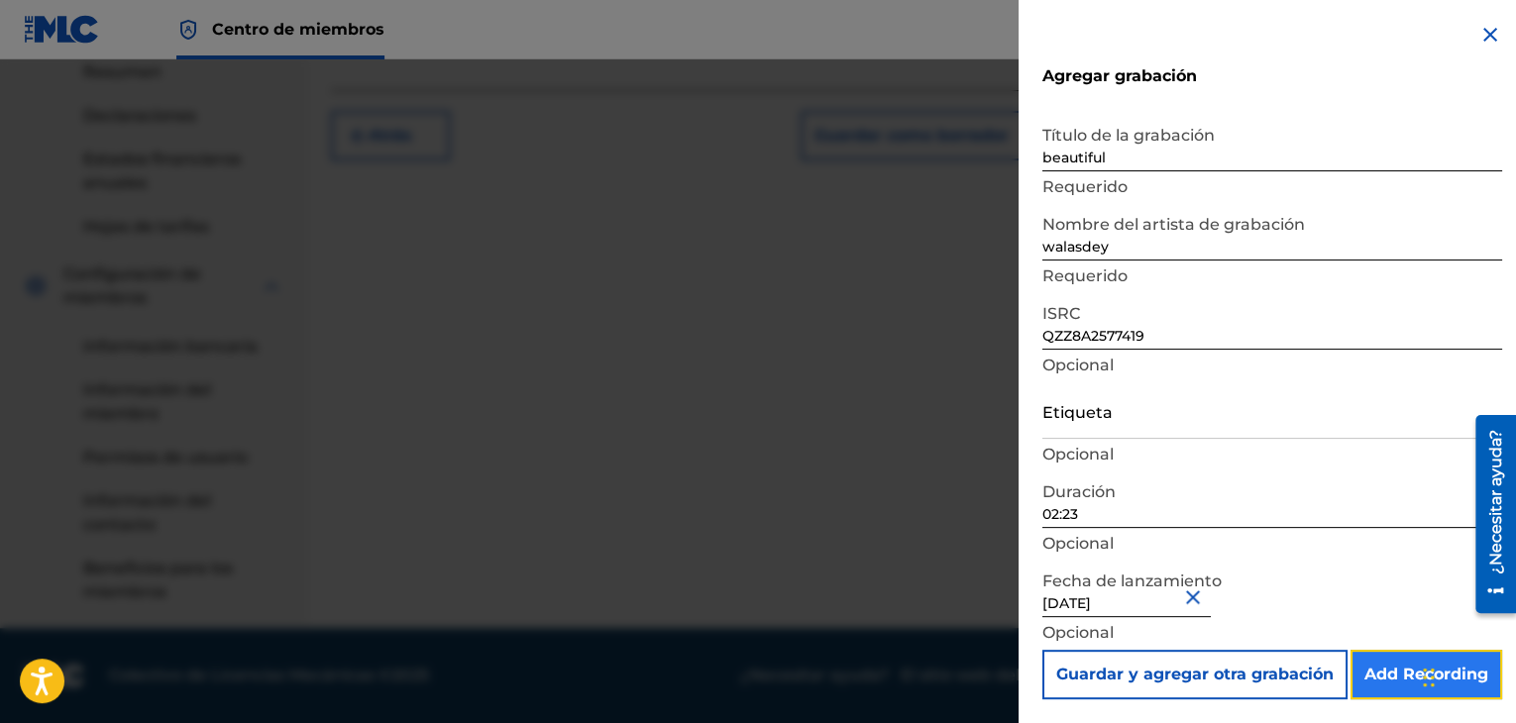
click at [1371, 674] on input "Add Recording" at bounding box center [1427, 675] width 152 height 50
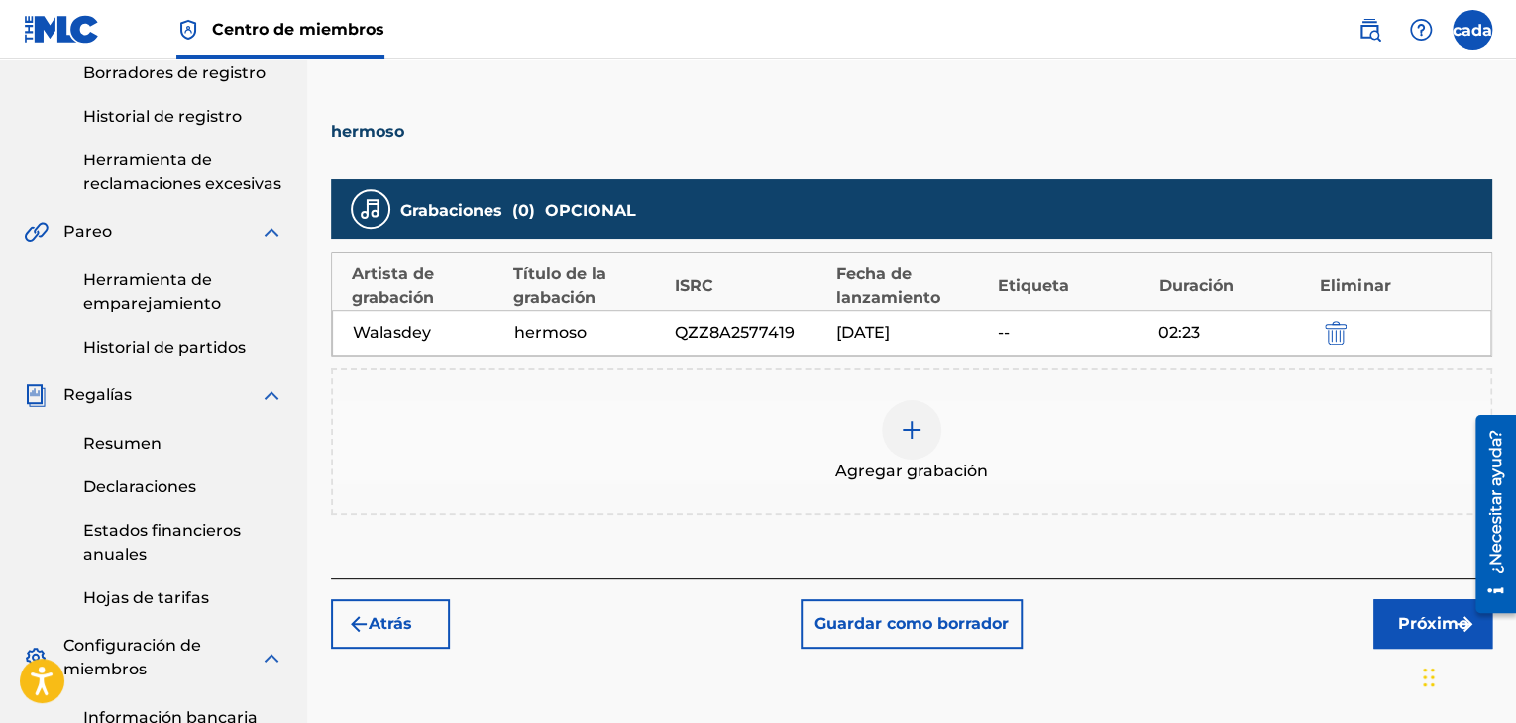
scroll to position [421, 0]
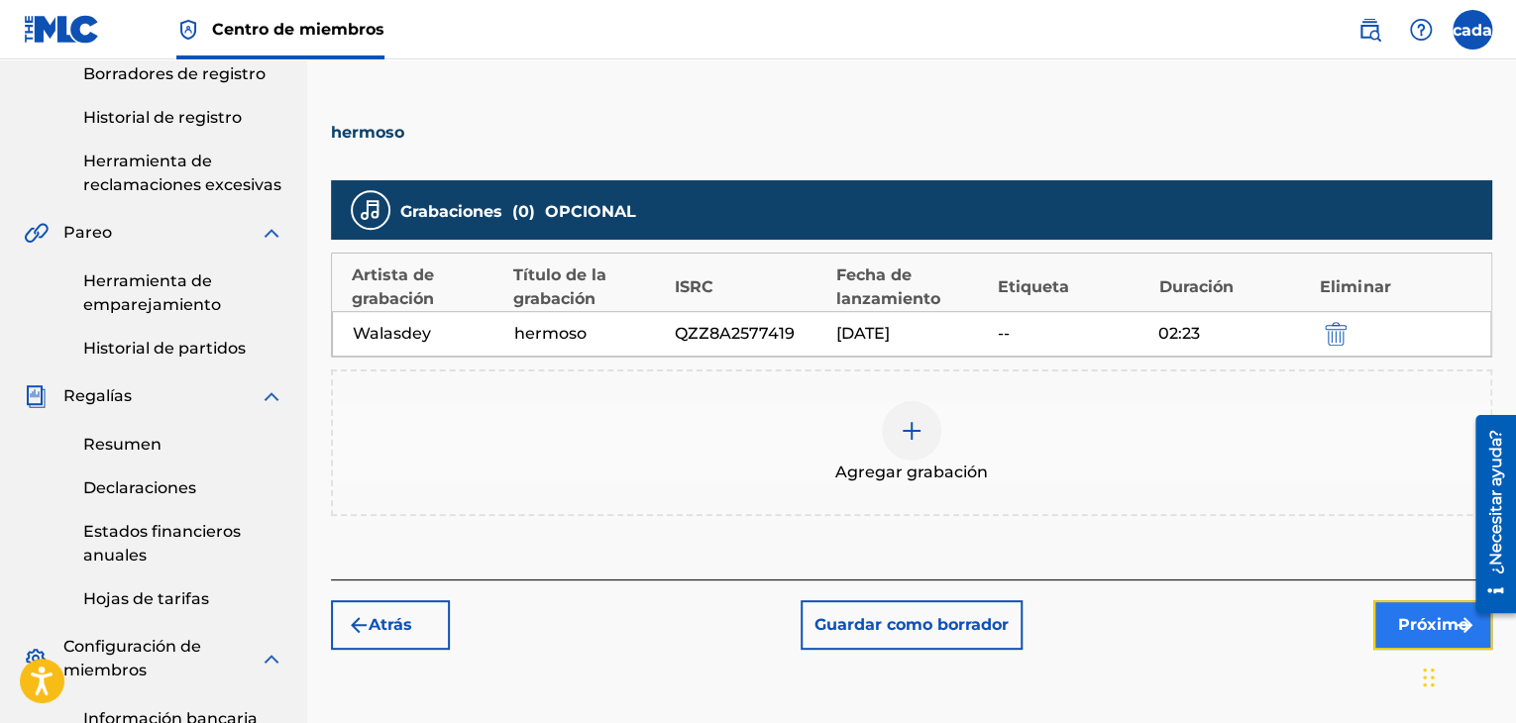
click at [1408, 621] on font "Próximo" at bounding box center [1433, 624] width 70 height 19
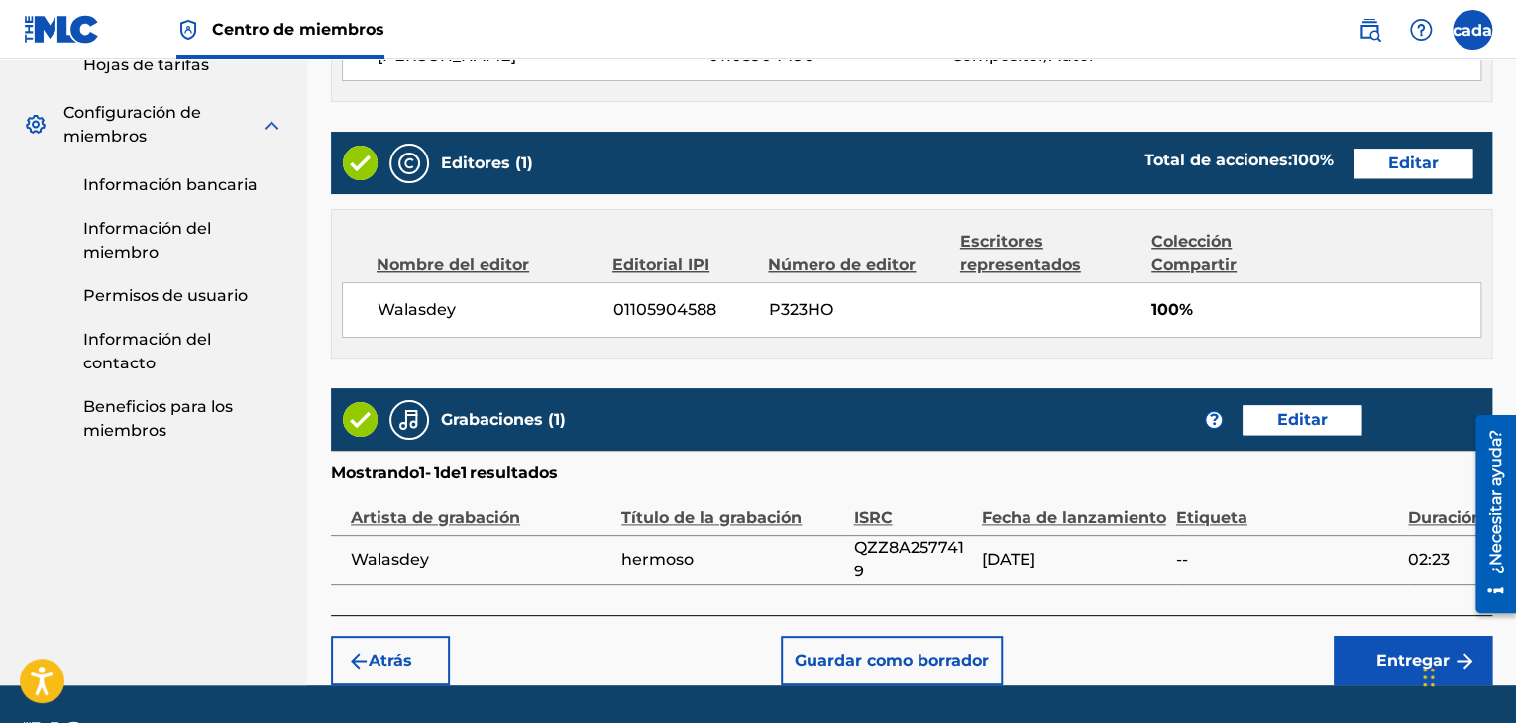
scroll to position [1011, 0]
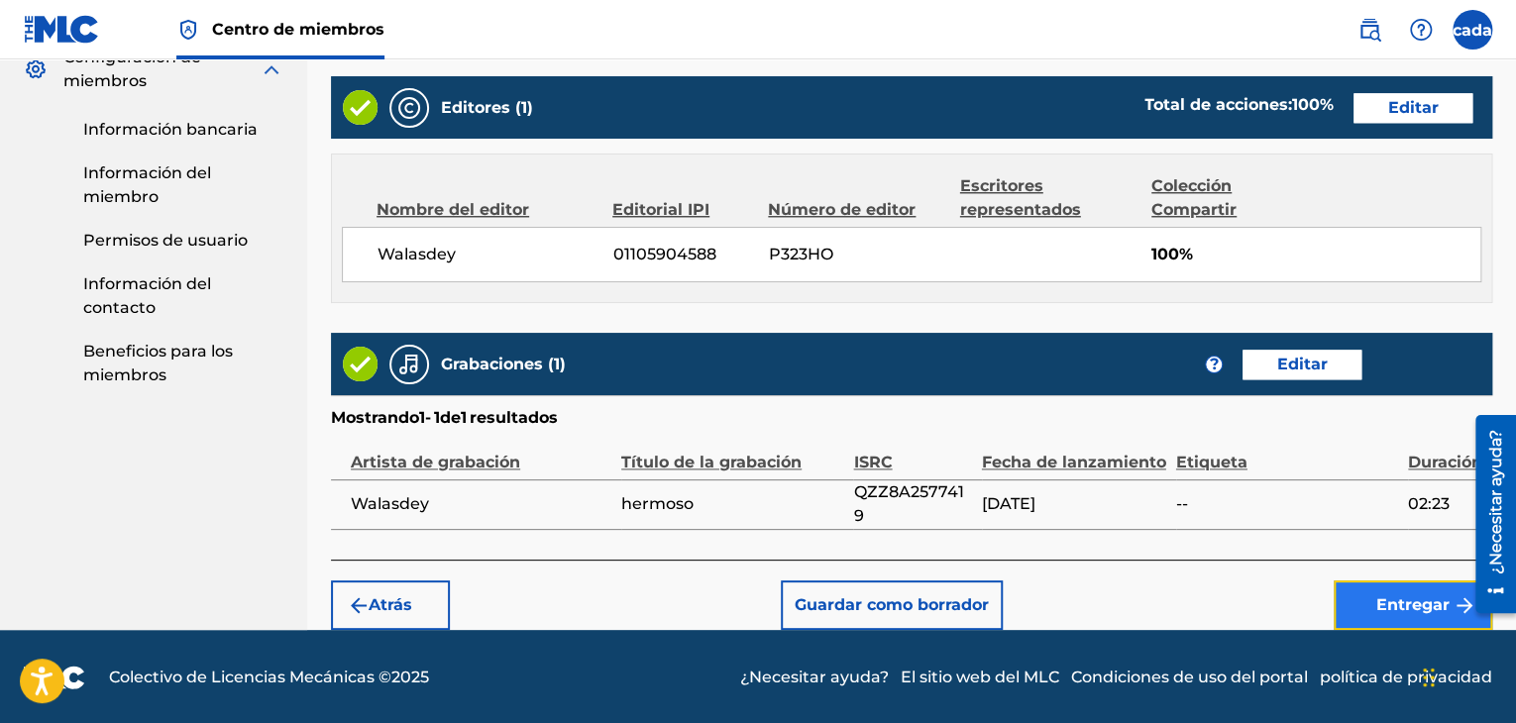
click at [1389, 604] on font "Entregar" at bounding box center [1412, 604] width 73 height 19
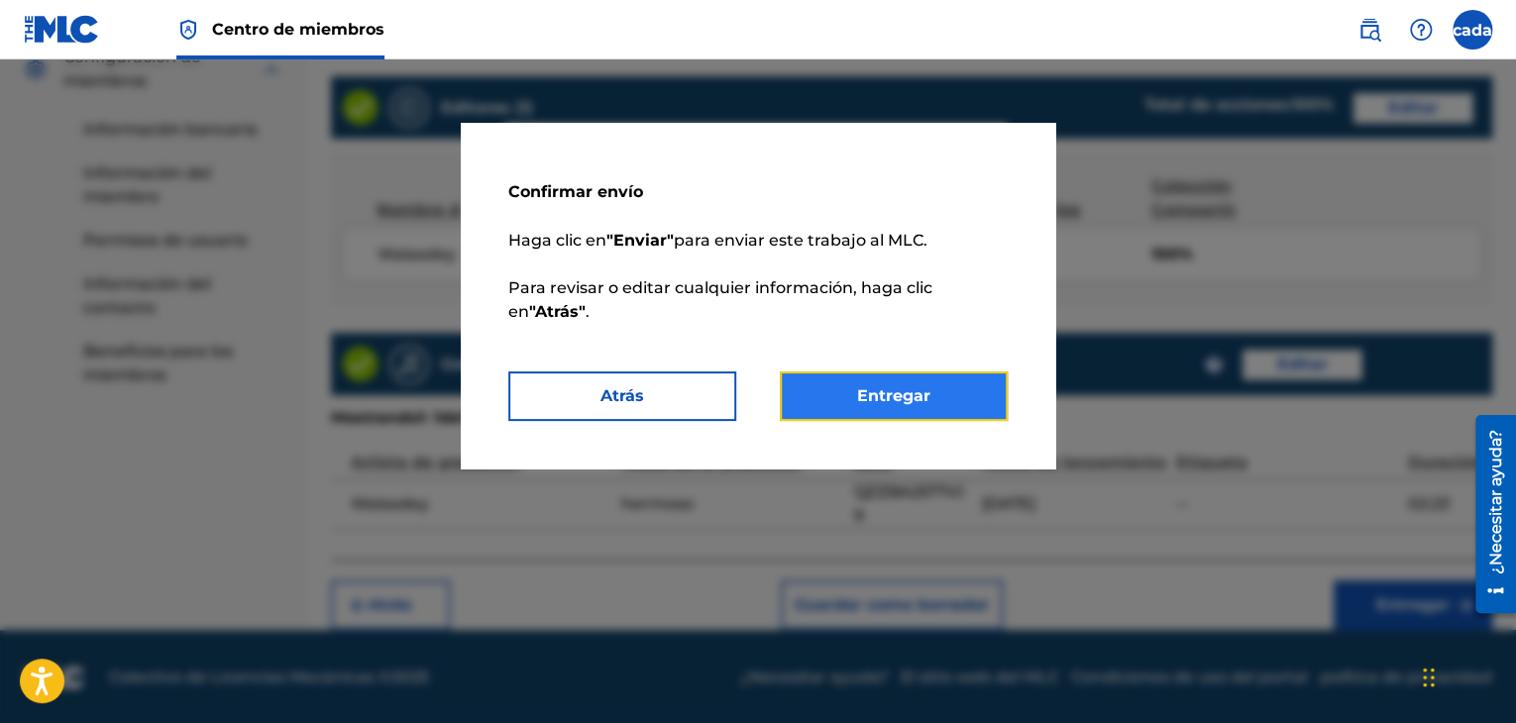
click at [910, 398] on font "Entregar" at bounding box center [893, 395] width 73 height 19
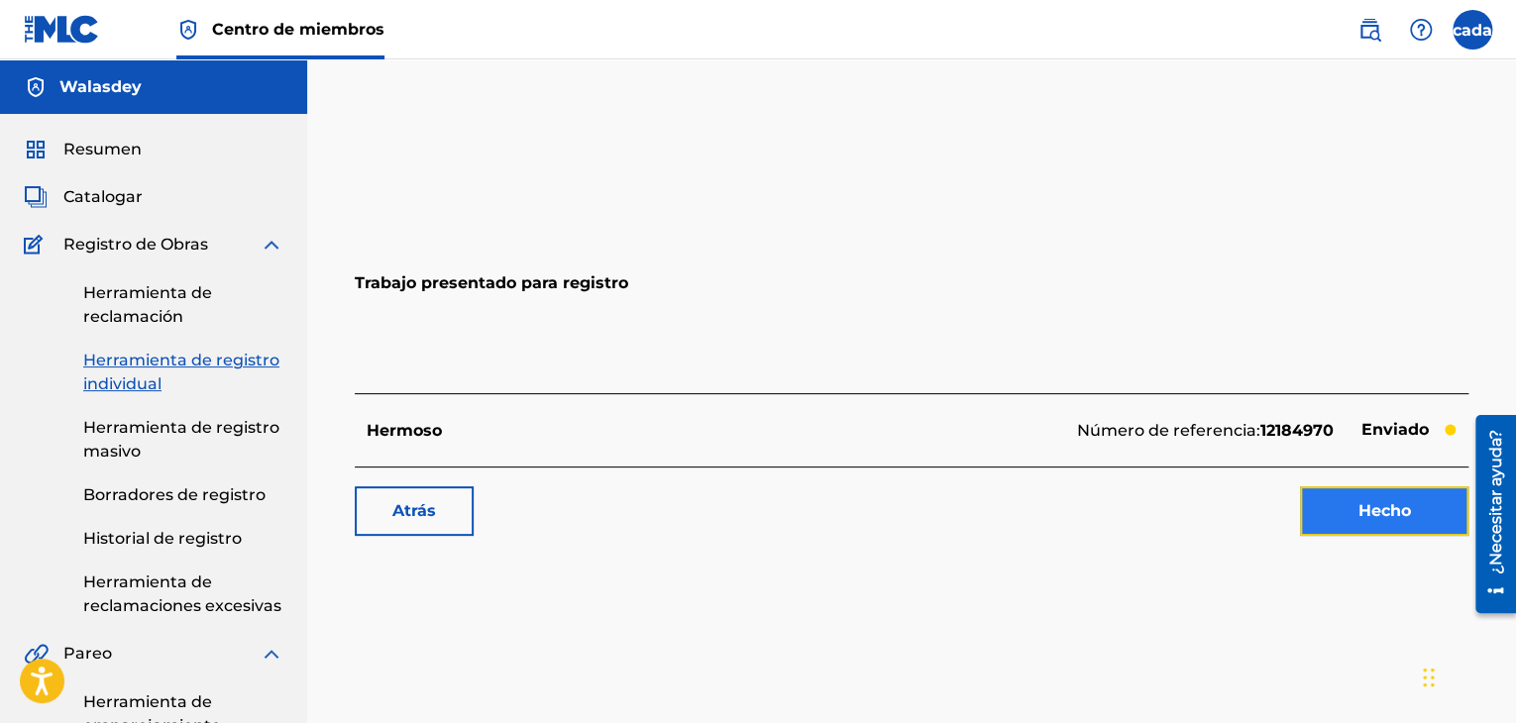
click at [1373, 524] on link "Hecho" at bounding box center [1384, 512] width 168 height 50
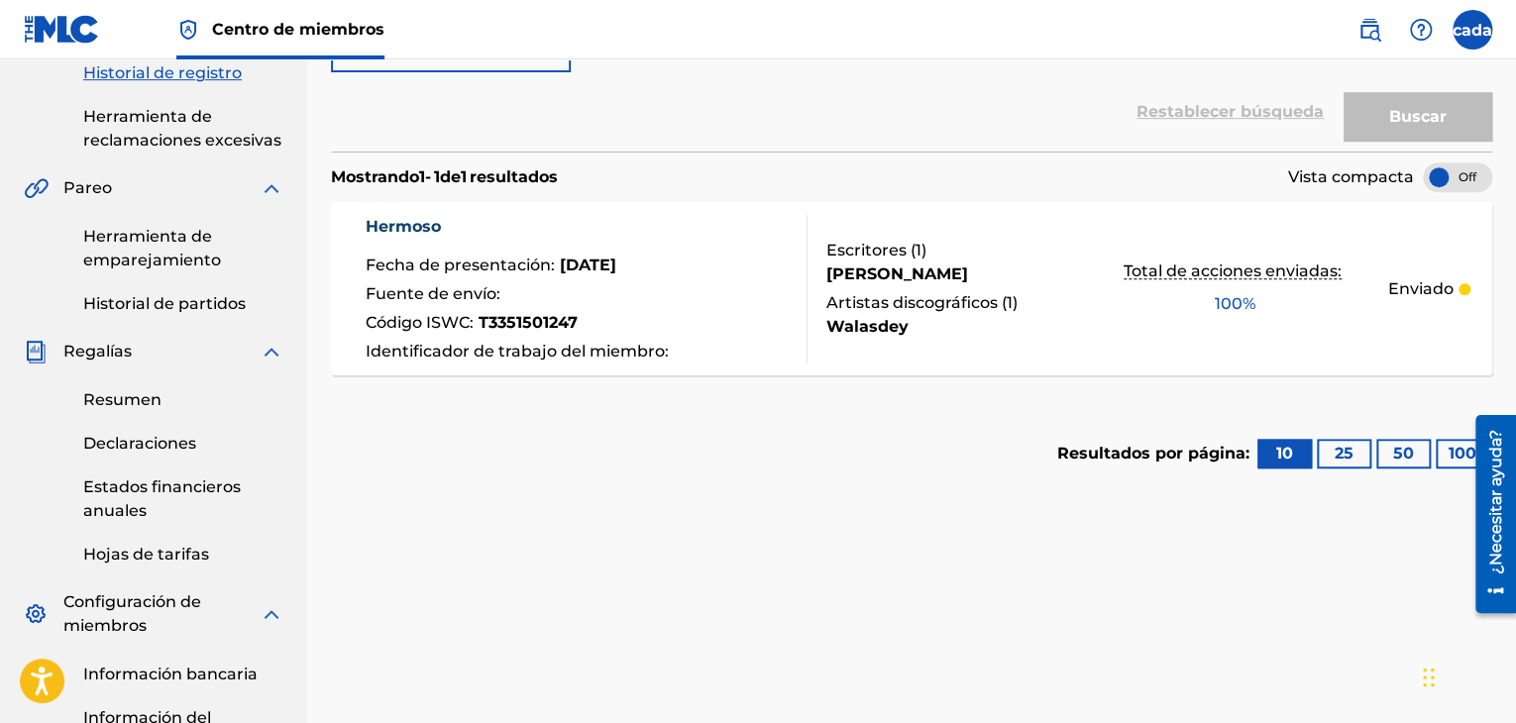
scroll to position [467, 0]
